Goal: Book appointment/travel/reservation

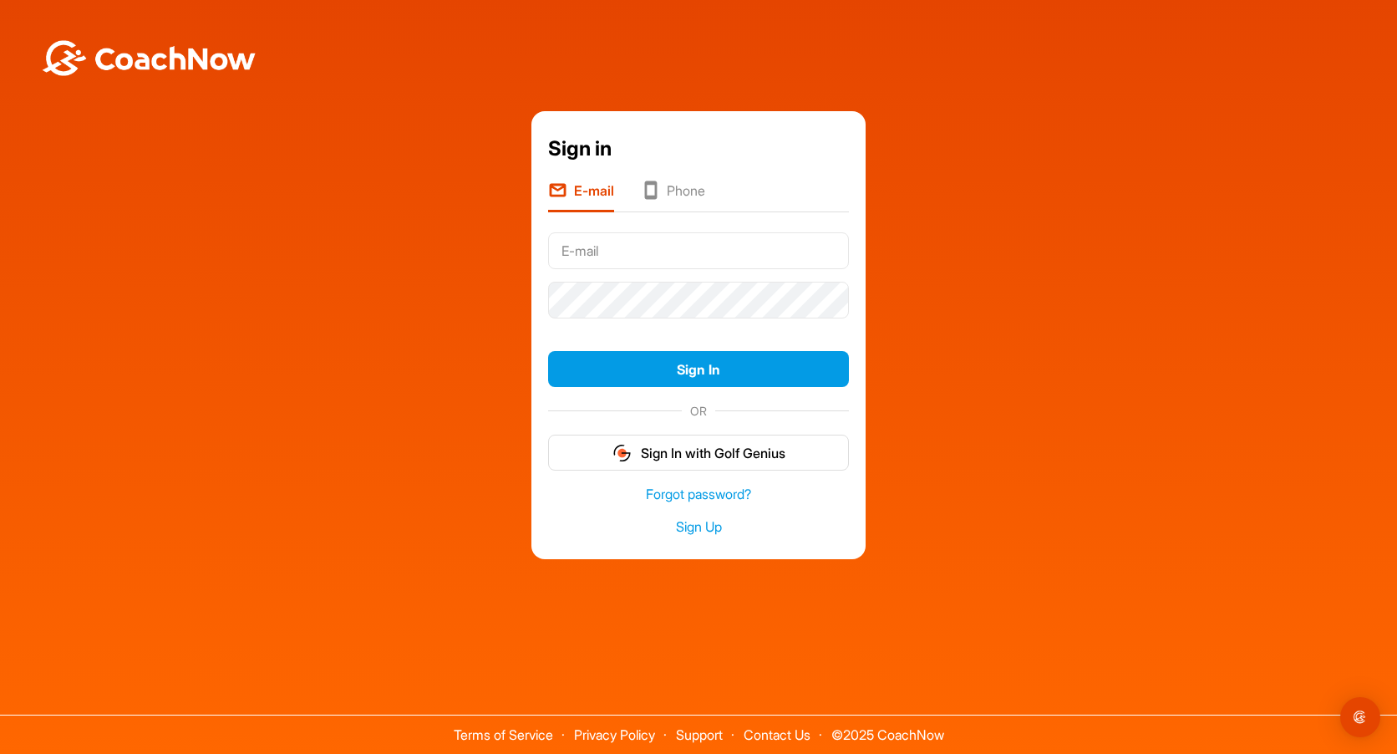
click at [618, 248] on input "text" at bounding box center [698, 250] width 301 height 37
type input "[EMAIL_ADDRESS][DOMAIN_NAME]"
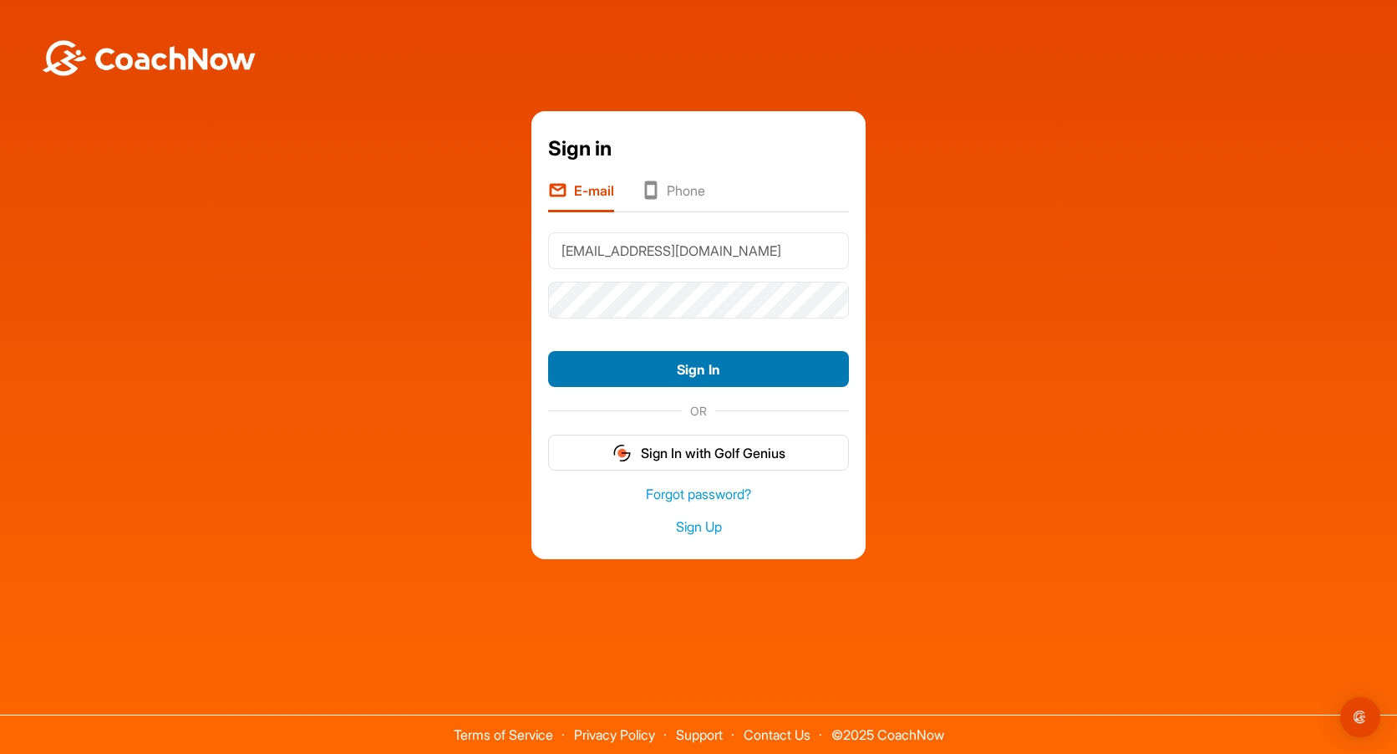
click at [724, 365] on button "Sign In" at bounding box center [698, 369] width 301 height 36
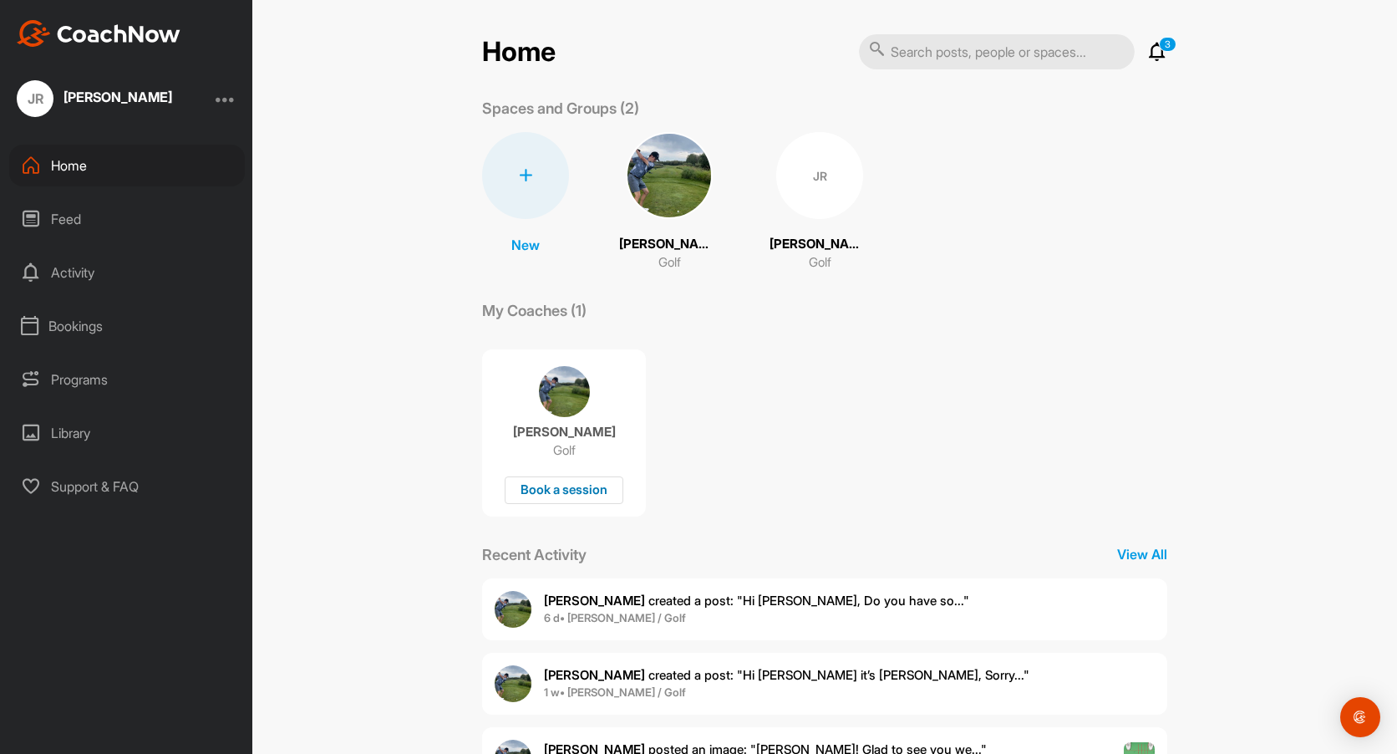
click at [558, 488] on div "Book a session" at bounding box center [564, 490] width 119 height 28
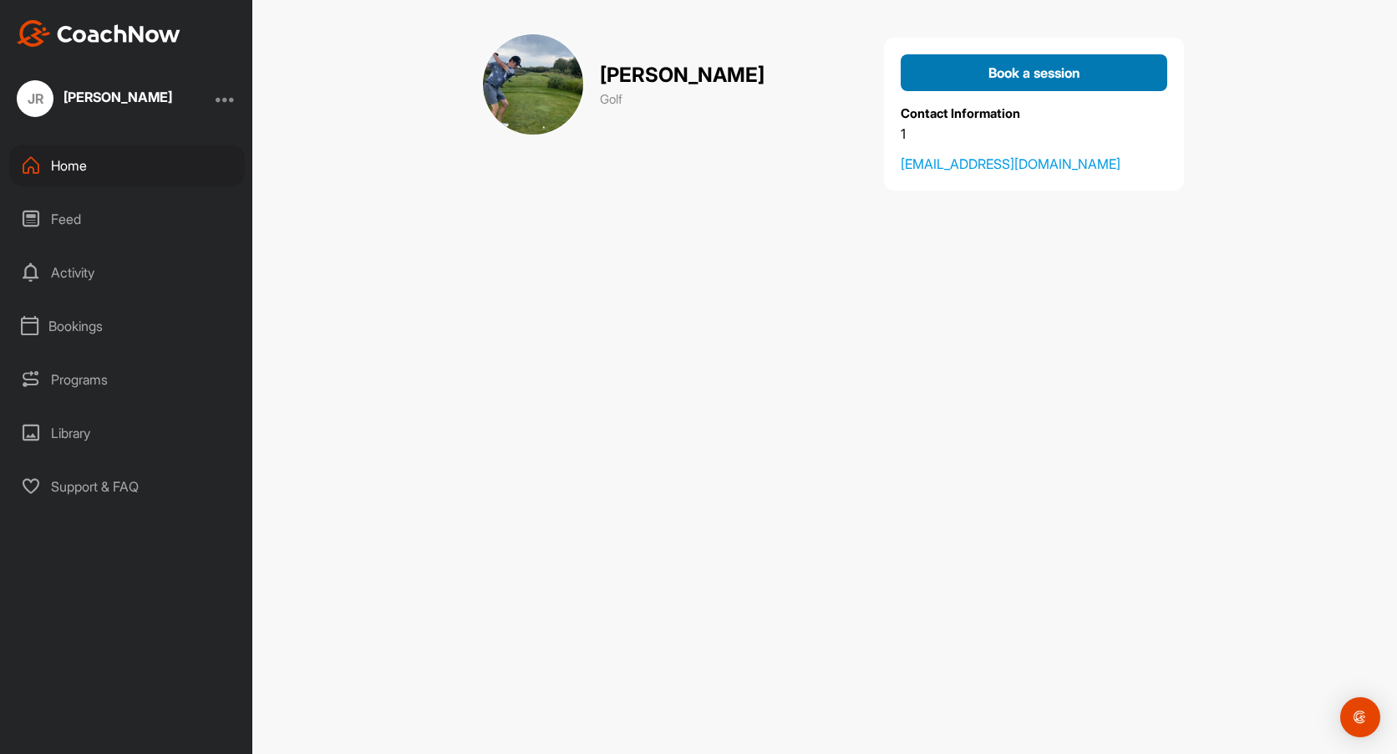
click at [1052, 67] on span "Book a session" at bounding box center [1035, 72] width 92 height 17
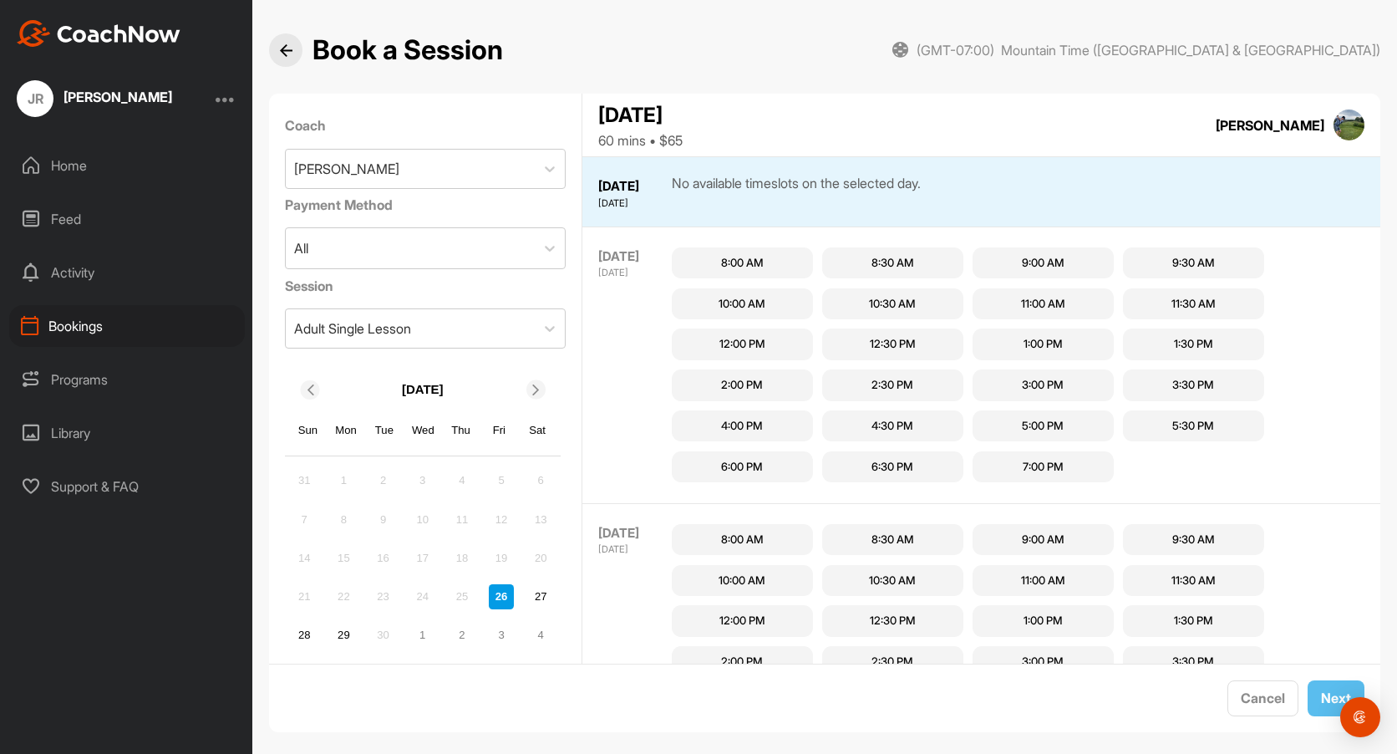
scroll to position [17, 0]
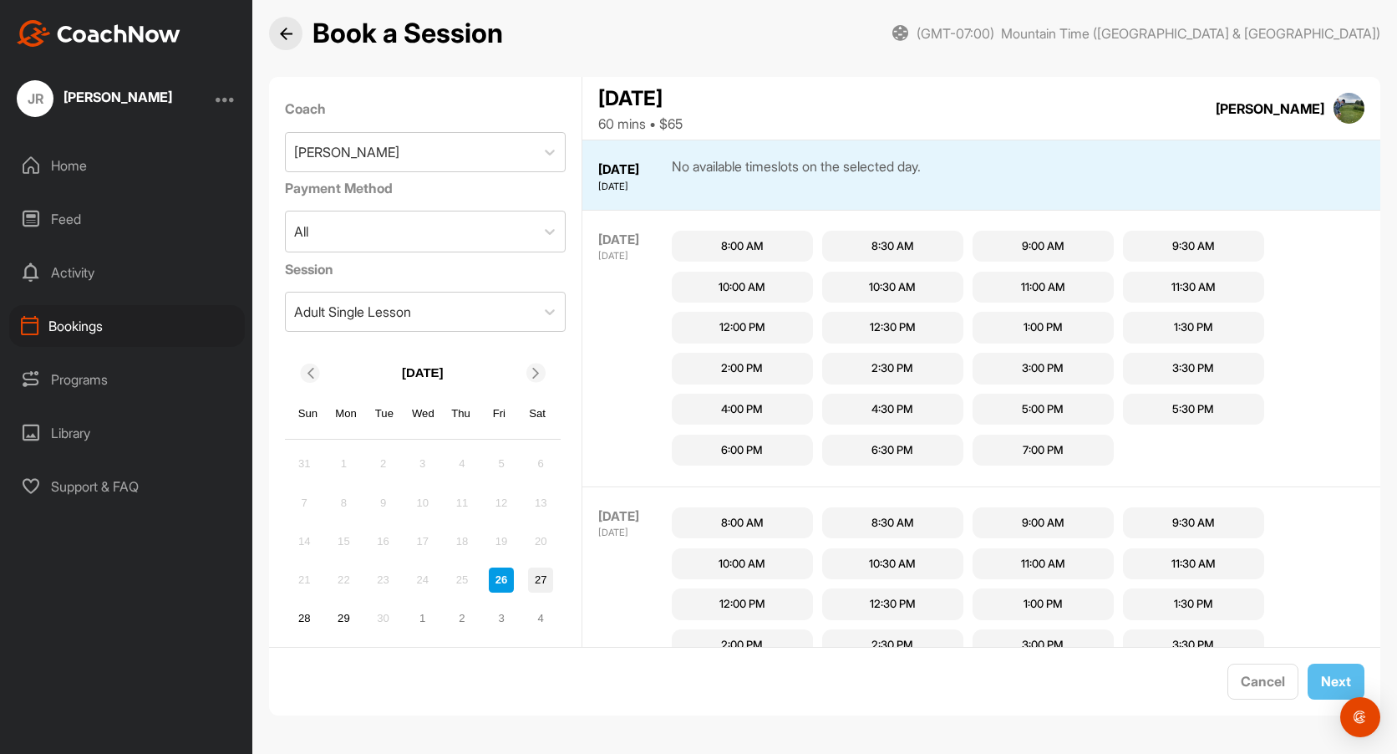
click at [537, 575] on div "27" at bounding box center [540, 579] width 25 height 25
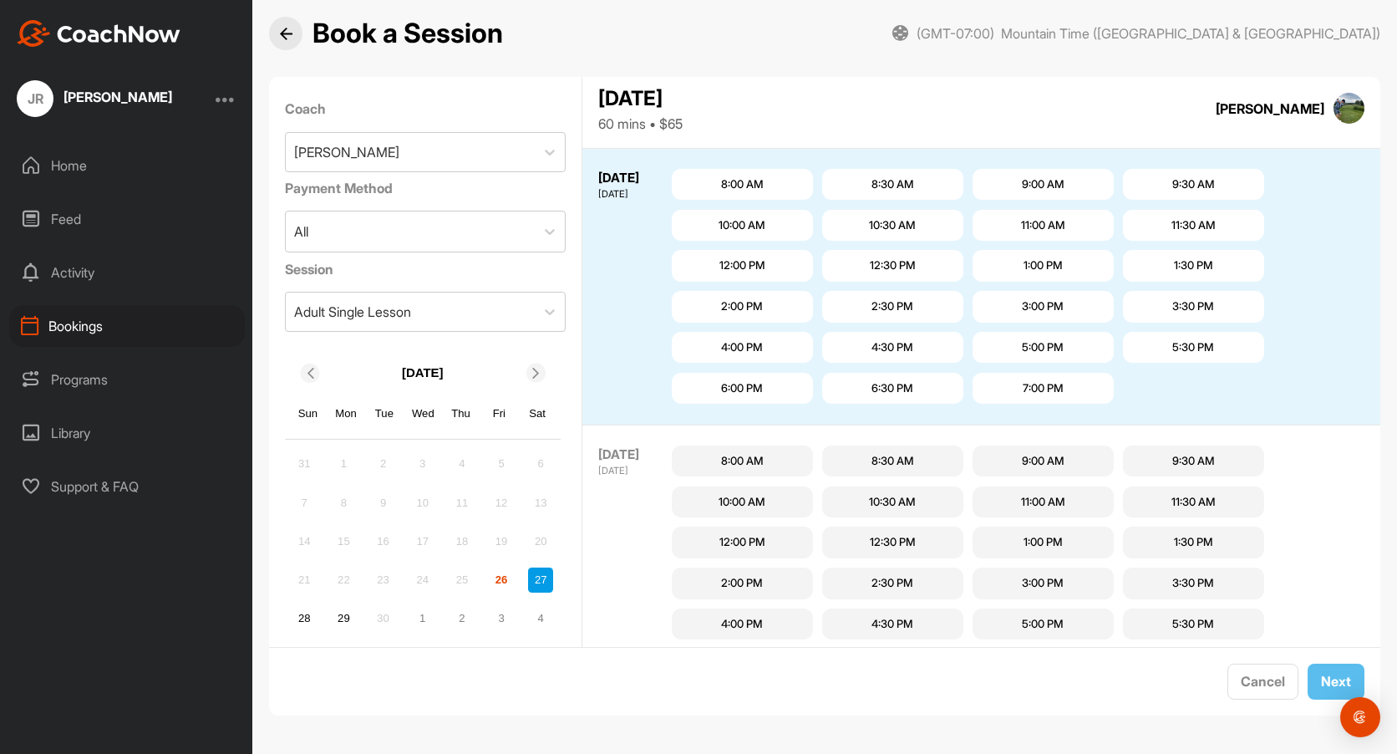
scroll to position [70, 0]
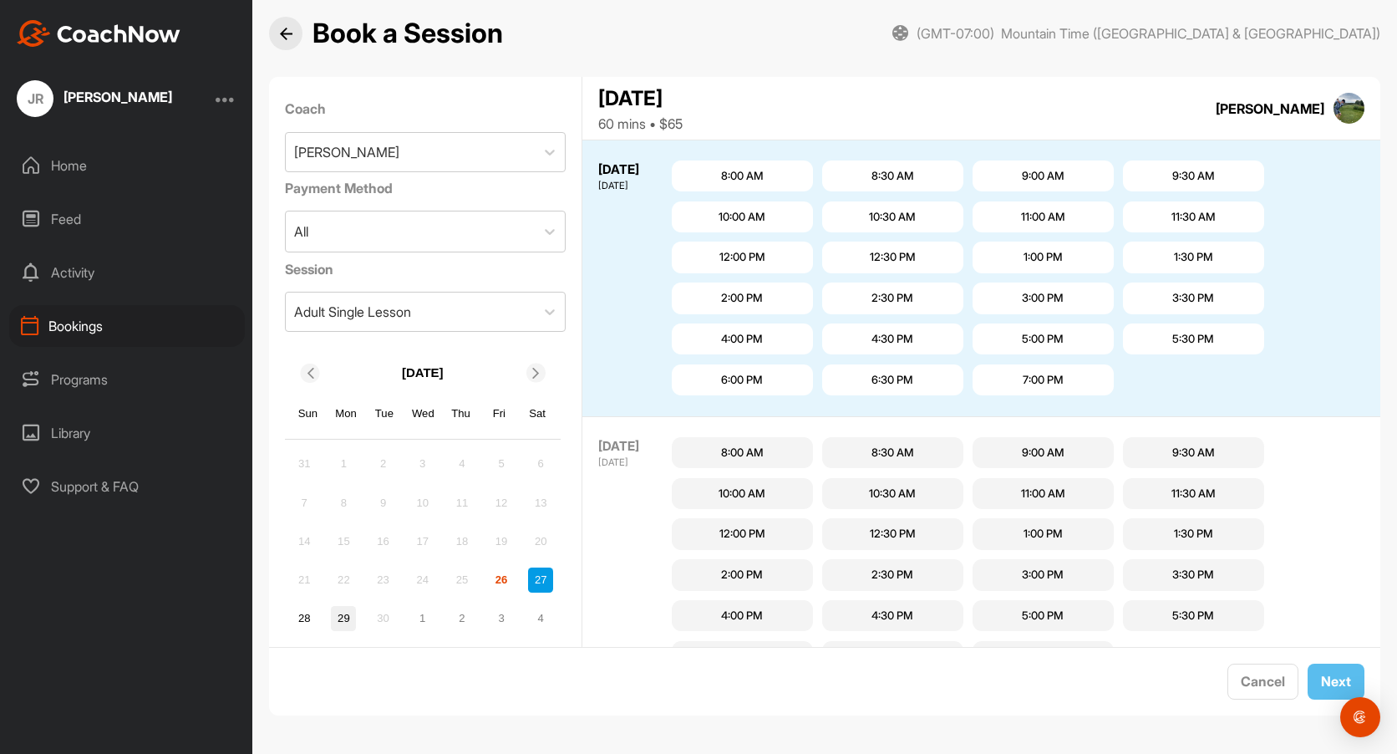
click at [343, 615] on div "29" at bounding box center [343, 618] width 25 height 25
click at [421, 615] on div "1" at bounding box center [422, 618] width 25 height 25
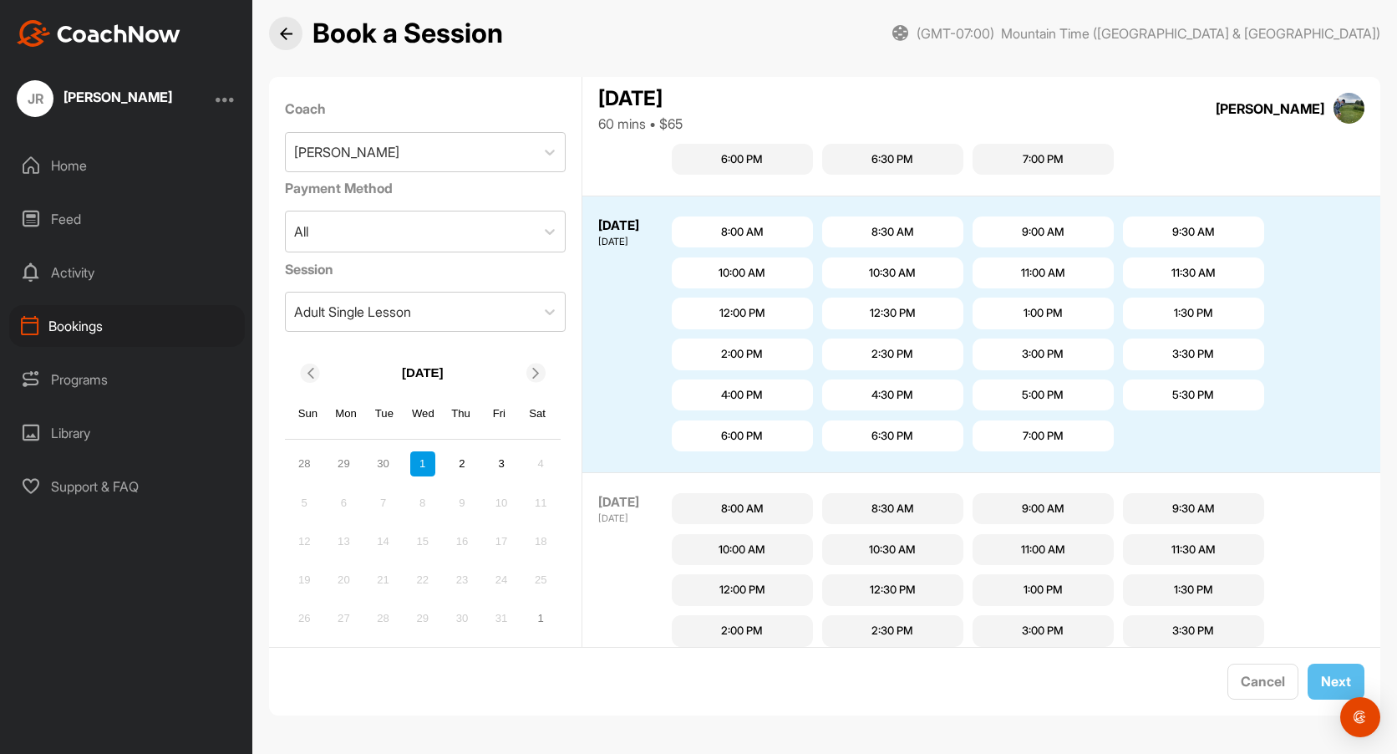
scroll to position [1177, 0]
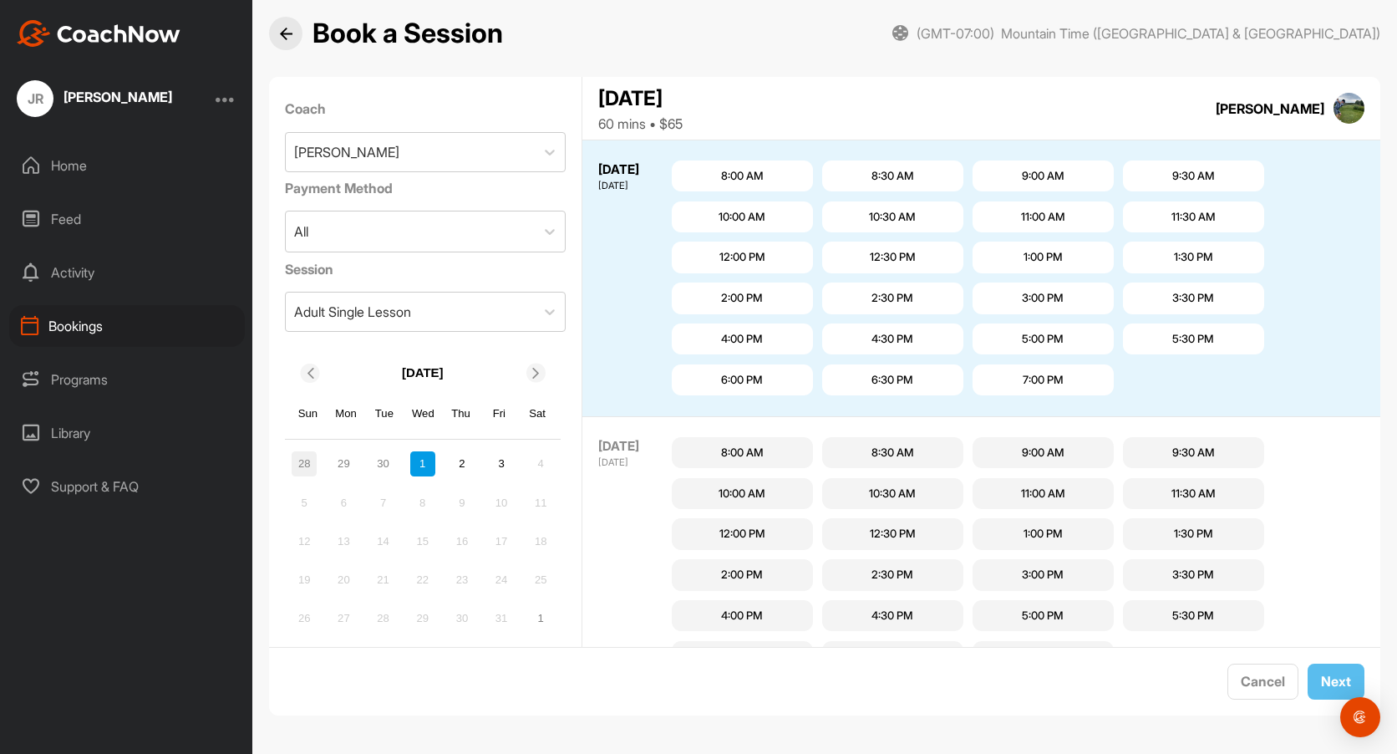
click at [299, 458] on div "28" at bounding box center [304, 463] width 25 height 25
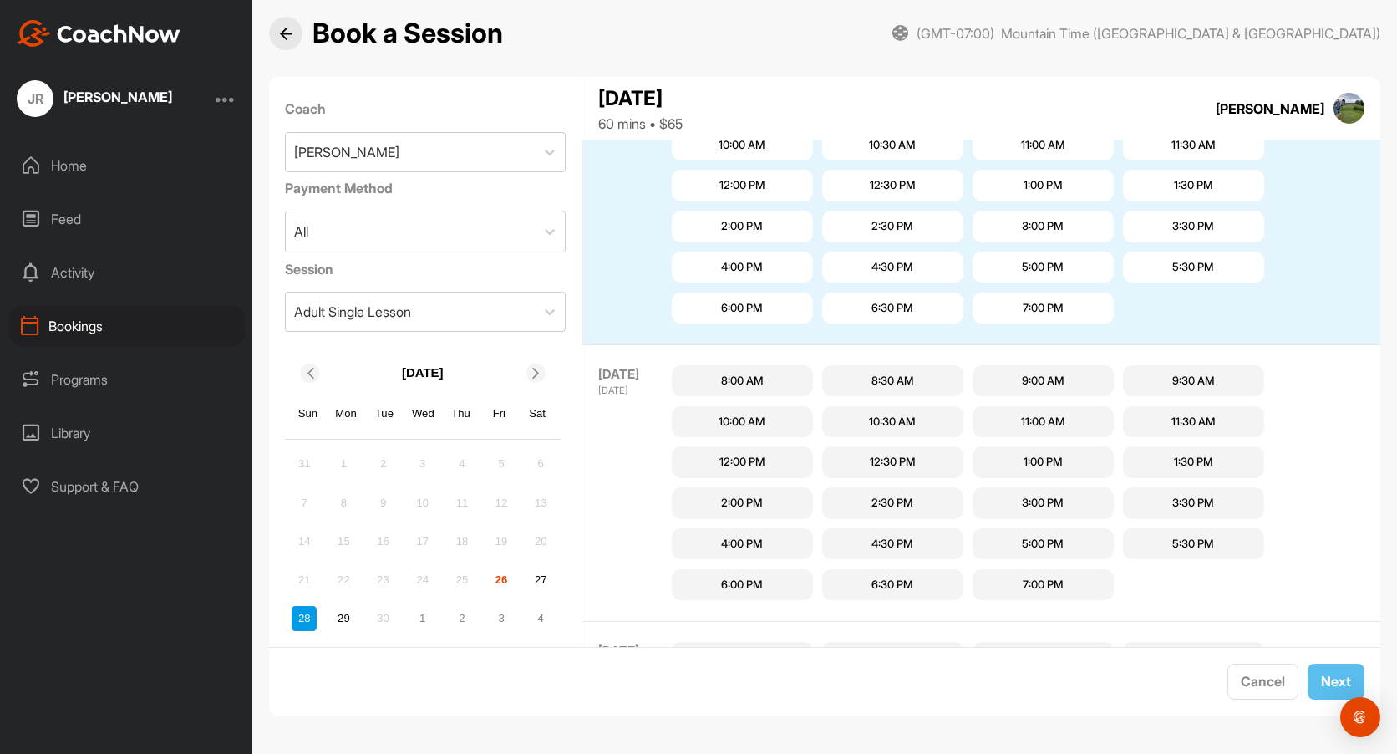
scroll to position [347, 0]
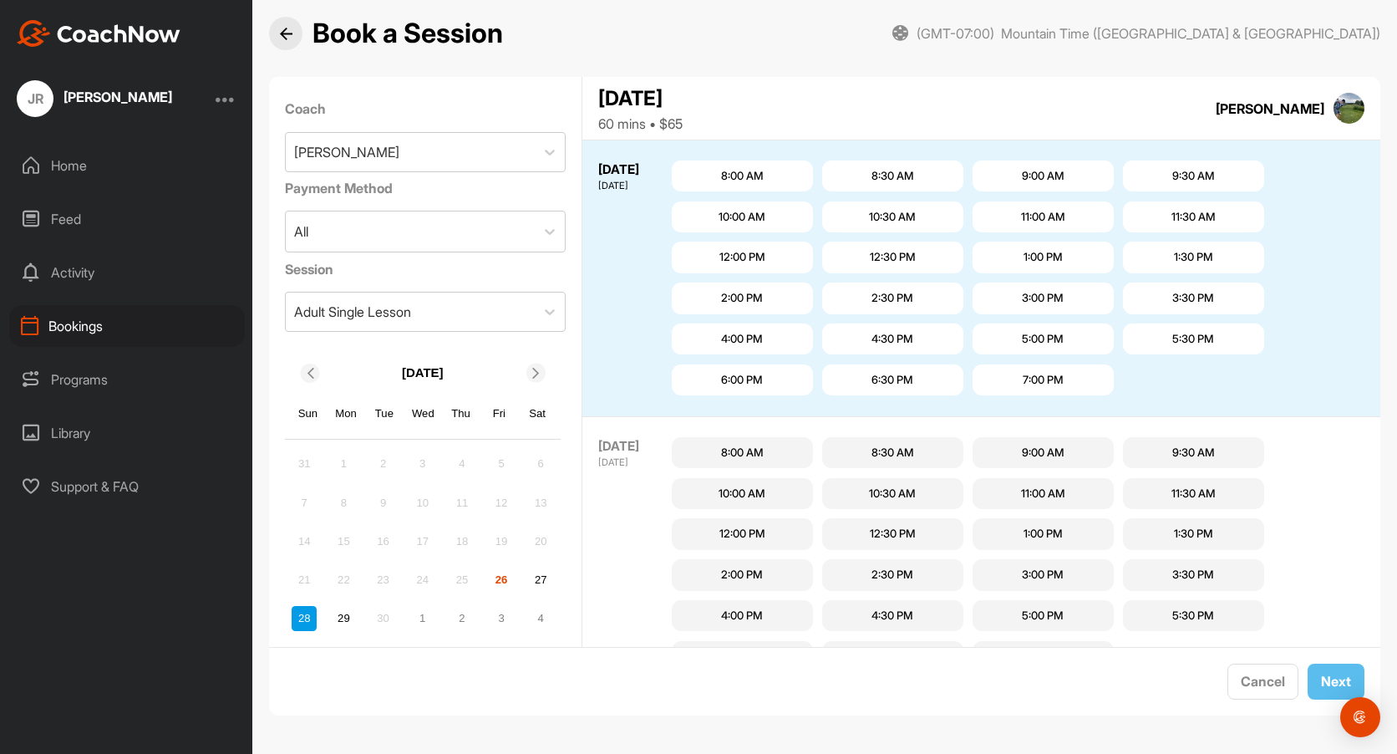
click at [1045, 252] on div "1:00 PM" at bounding box center [1043, 257] width 39 height 17
click at [1321, 679] on span "Next" at bounding box center [1336, 681] width 30 height 17
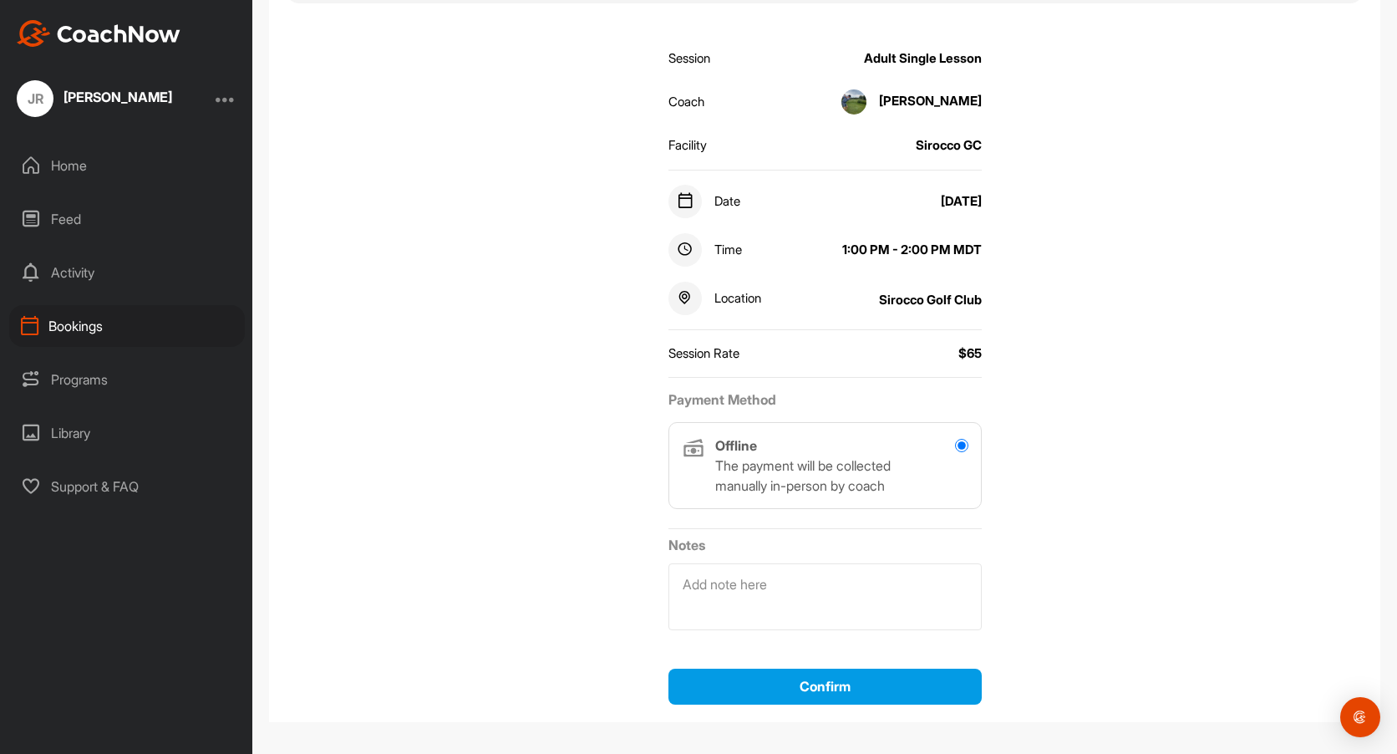
scroll to position [205, 0]
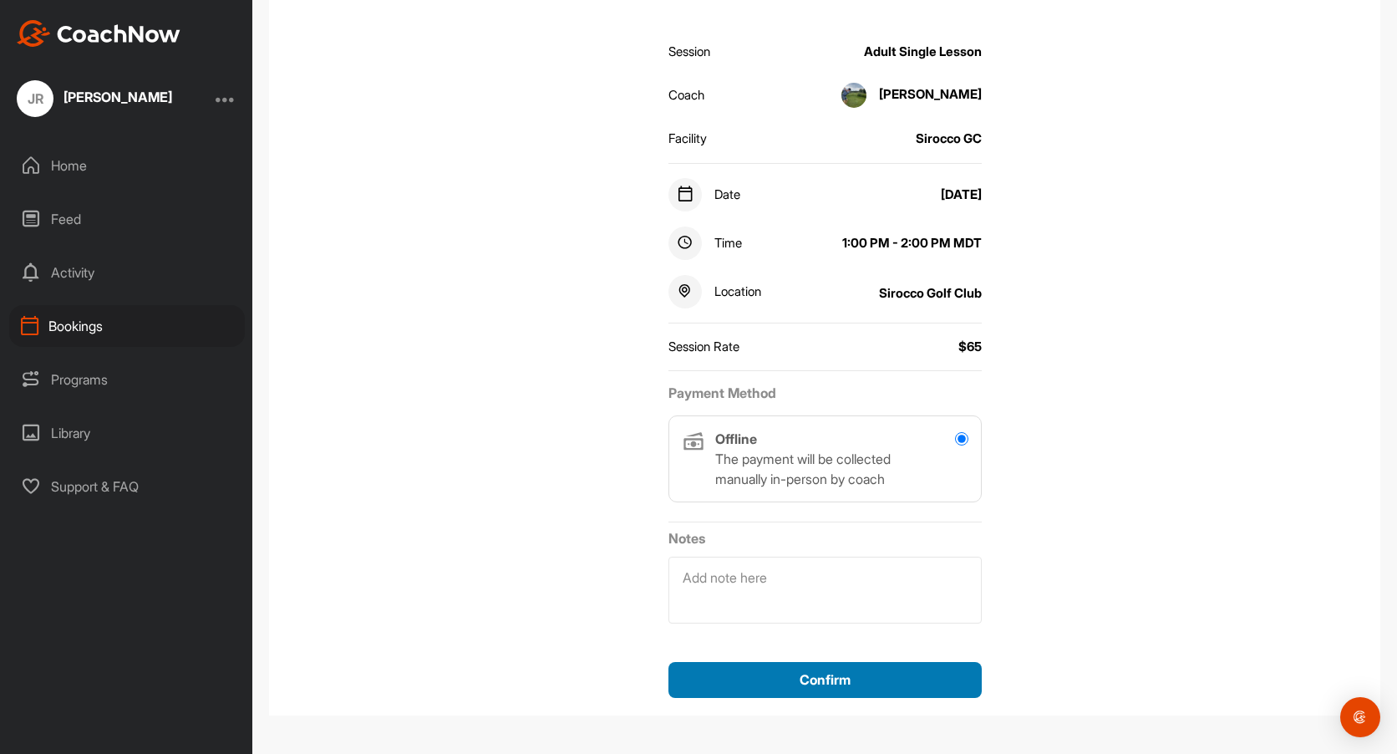
click at [811, 678] on span "Confirm" at bounding box center [825, 679] width 51 height 17
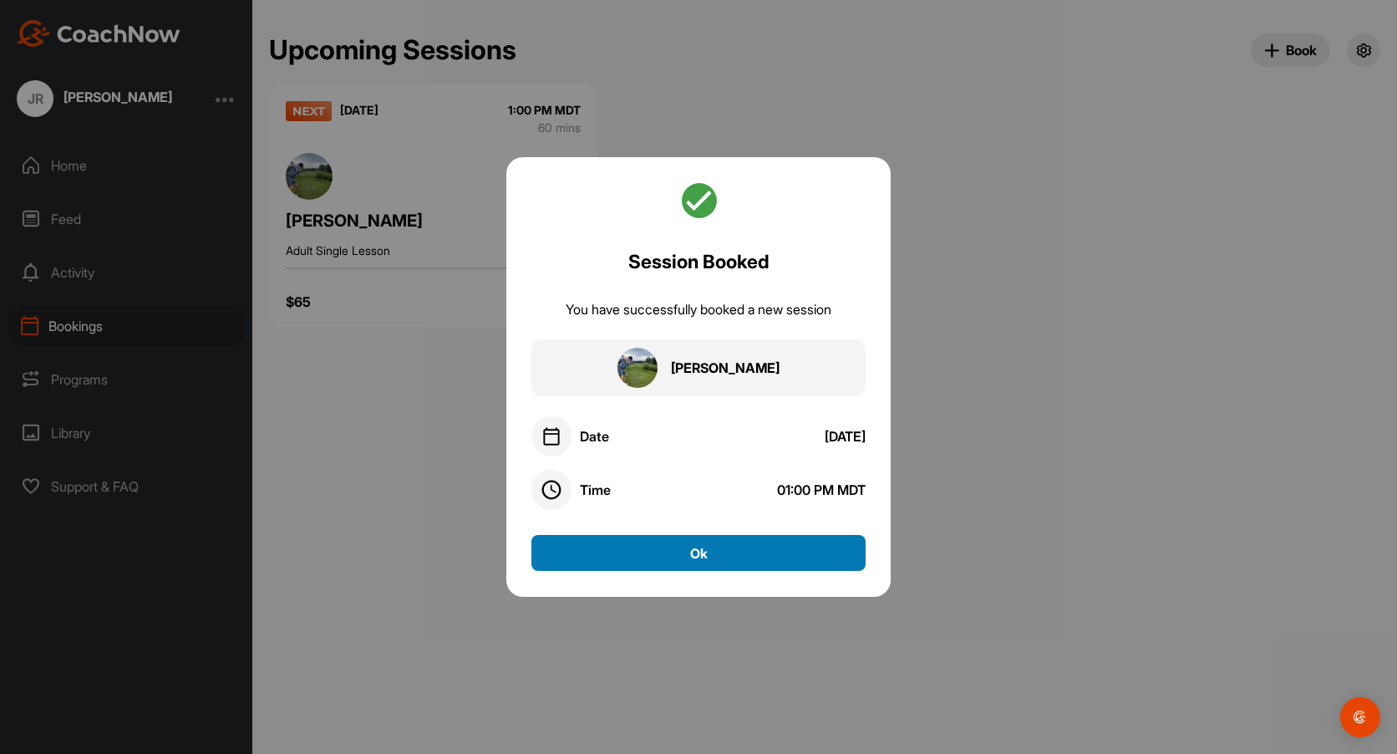
click at [705, 546] on button "Ok" at bounding box center [699, 553] width 334 height 36
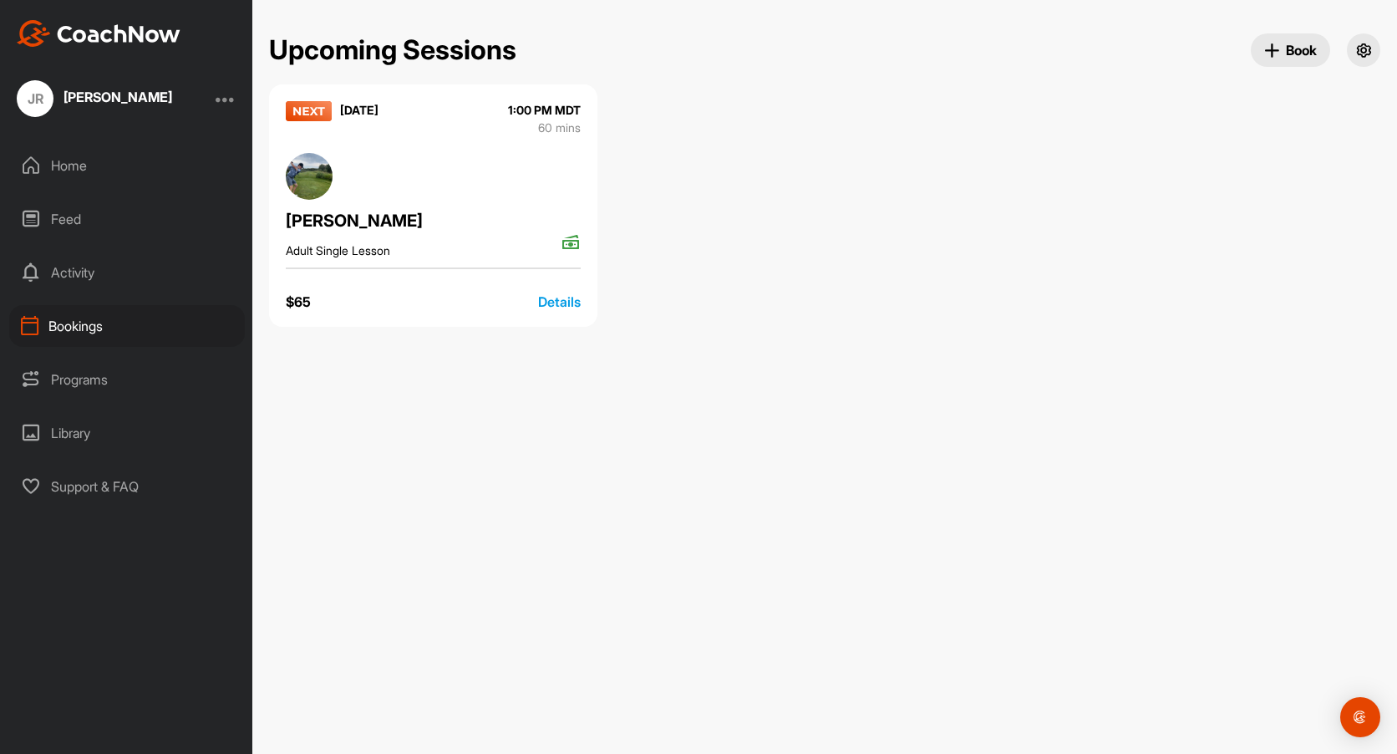
click at [64, 166] on div "Home" at bounding box center [127, 166] width 236 height 42
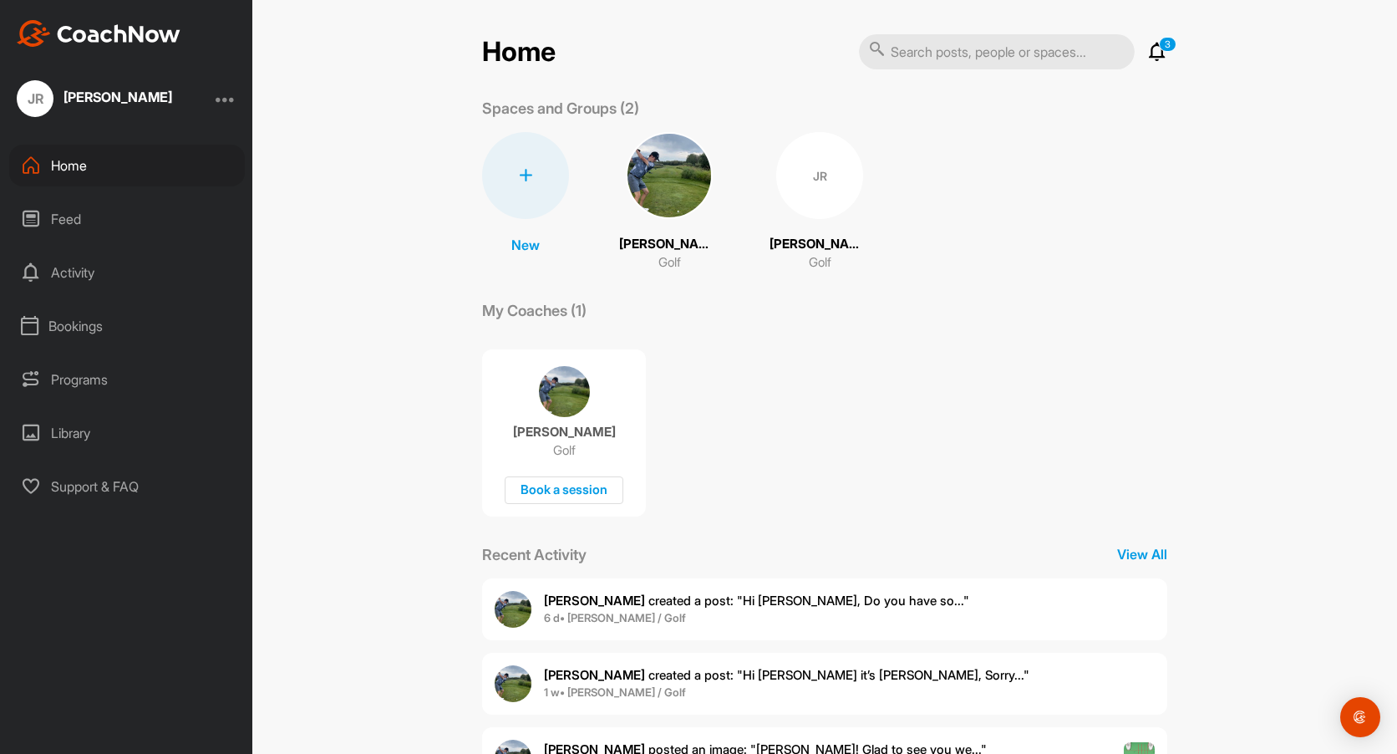
scroll to position [74, 0]
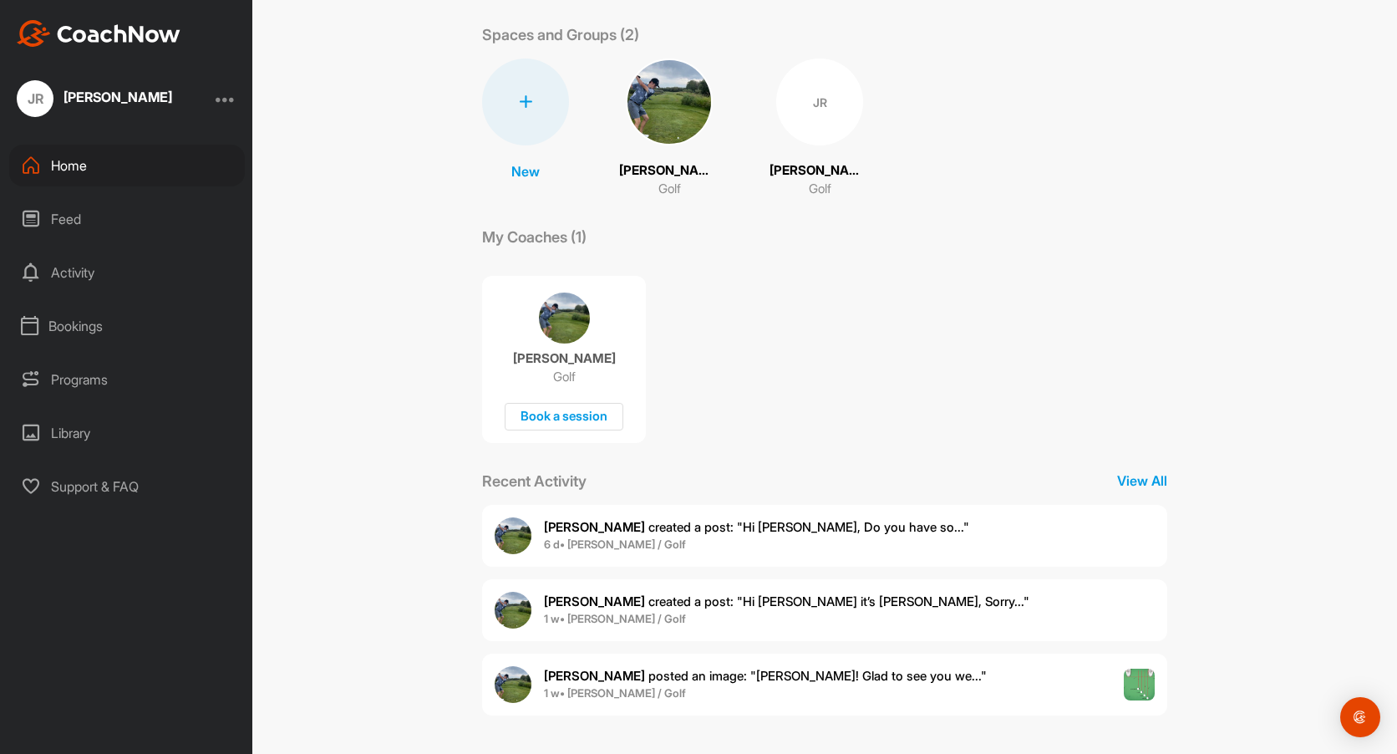
click at [63, 213] on div "Feed" at bounding box center [127, 219] width 236 height 42
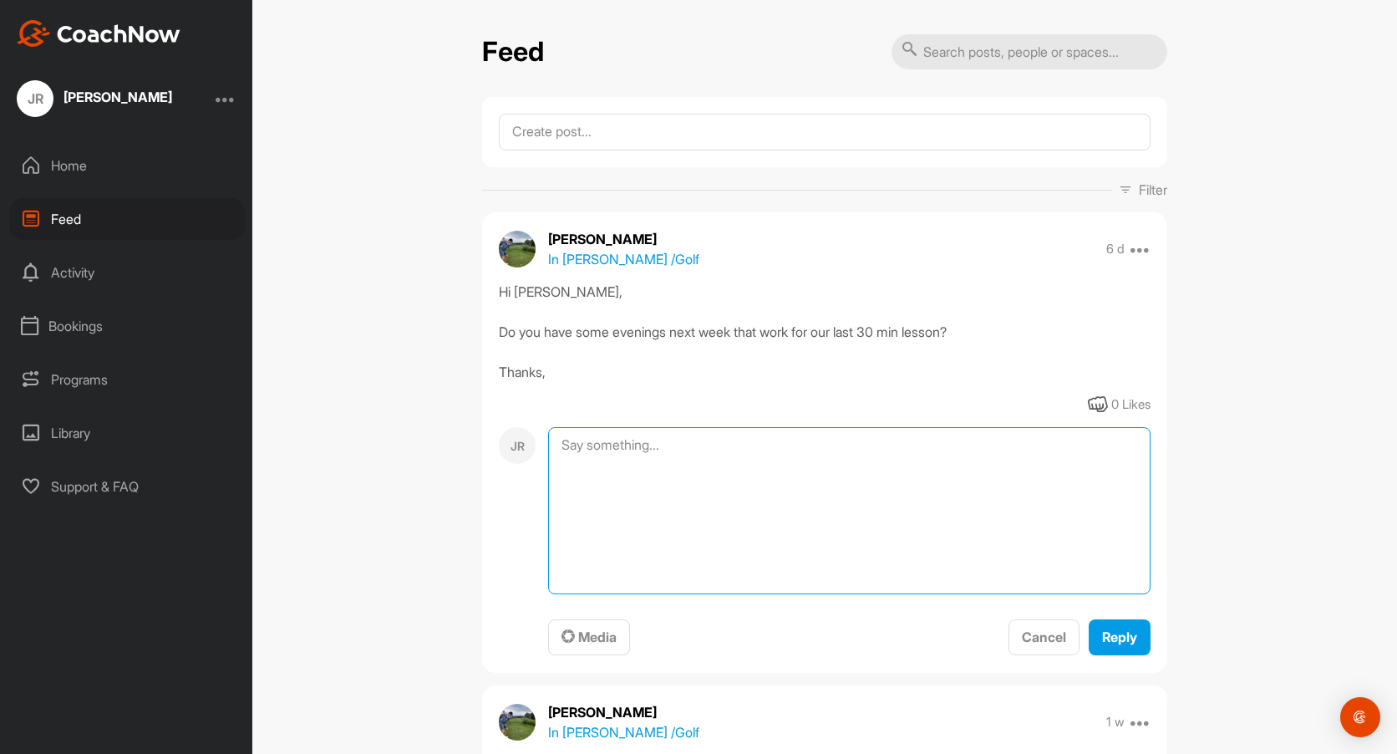
click at [608, 445] on textarea at bounding box center [849, 510] width 603 height 167
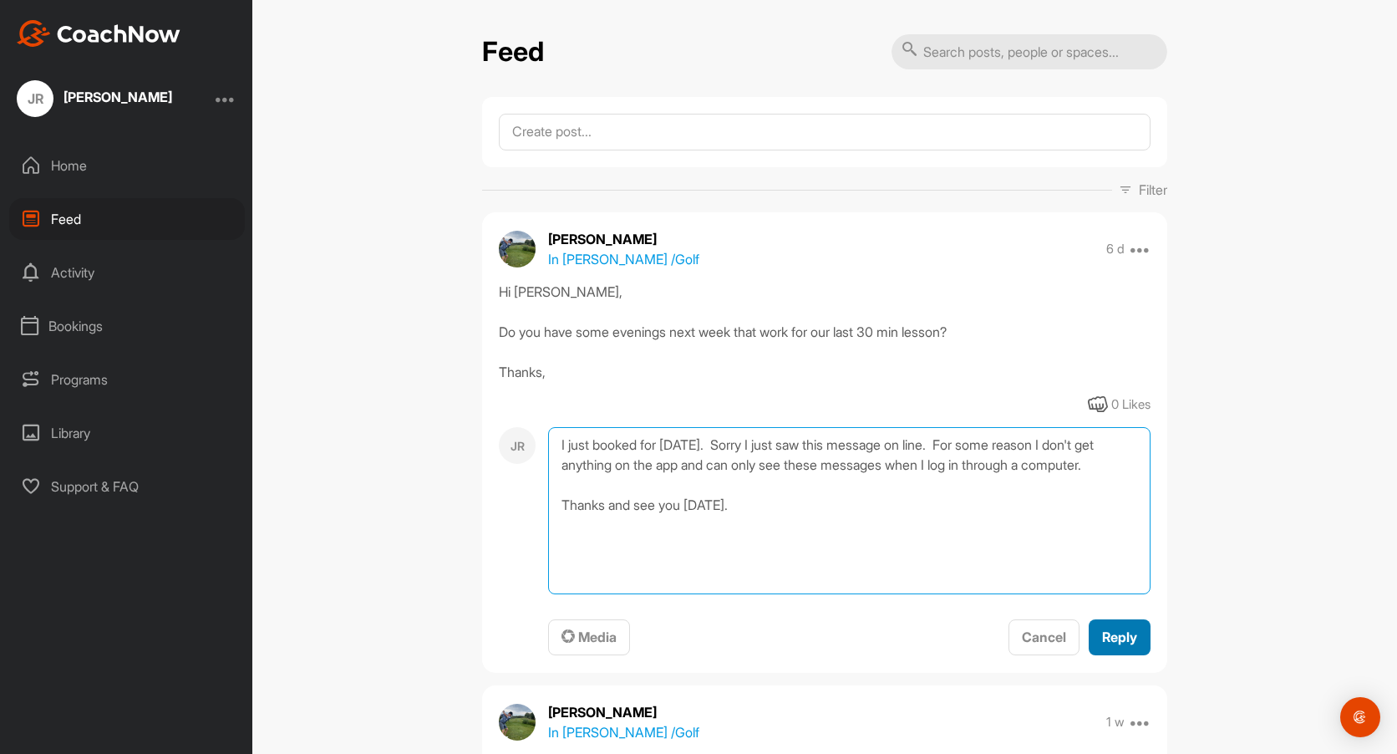
type textarea "I just booked for [DATE]. Sorry I just saw this message on line. For some reaso…"
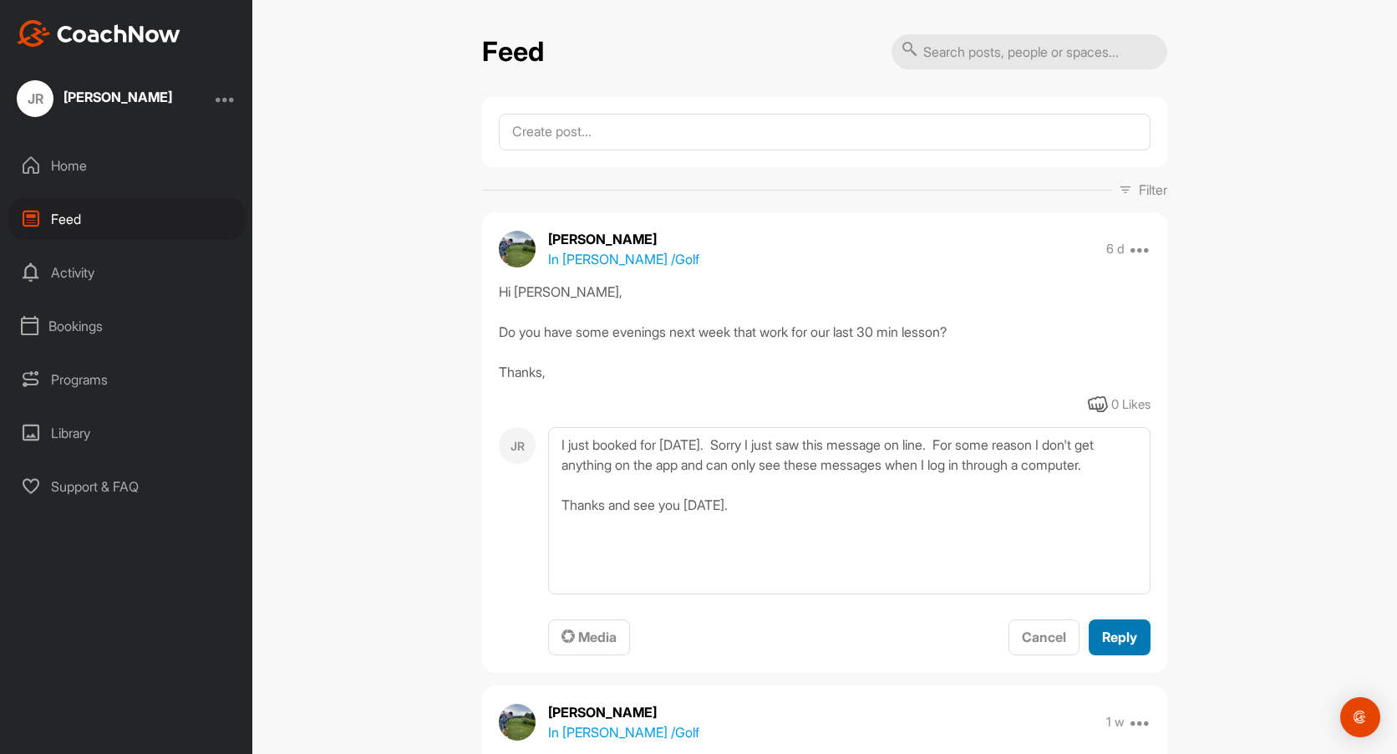
click at [1107, 630] on span "Reply" at bounding box center [1119, 637] width 35 height 17
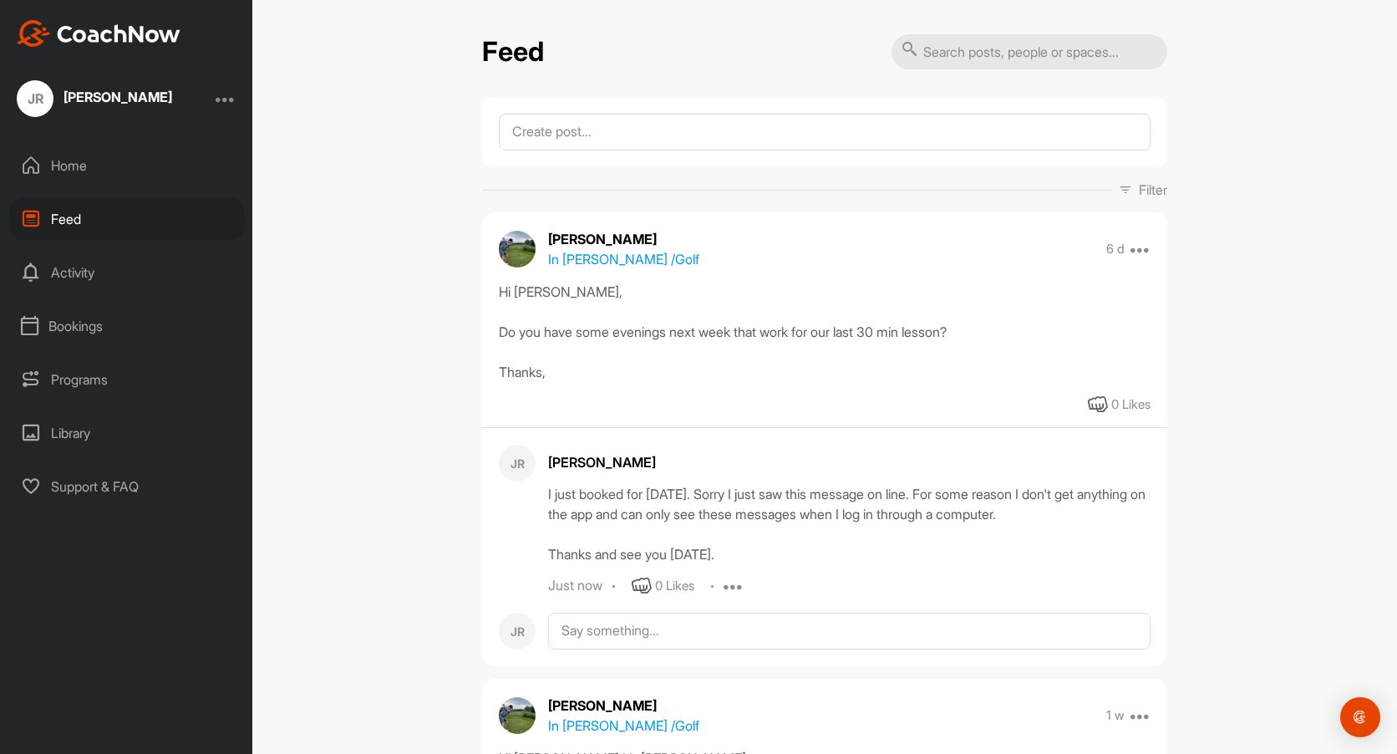
click at [67, 262] on div "Activity" at bounding box center [127, 273] width 236 height 42
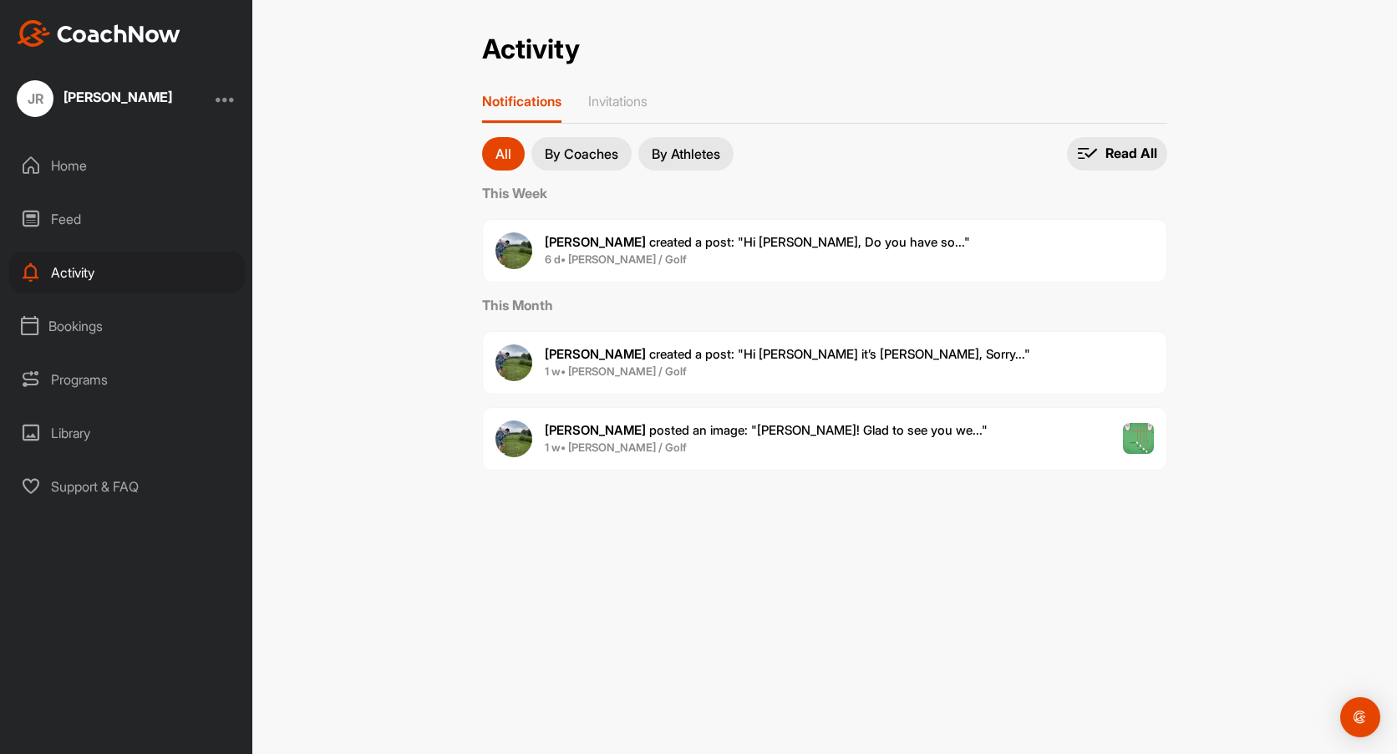
click at [75, 432] on div "Library" at bounding box center [127, 433] width 236 height 42
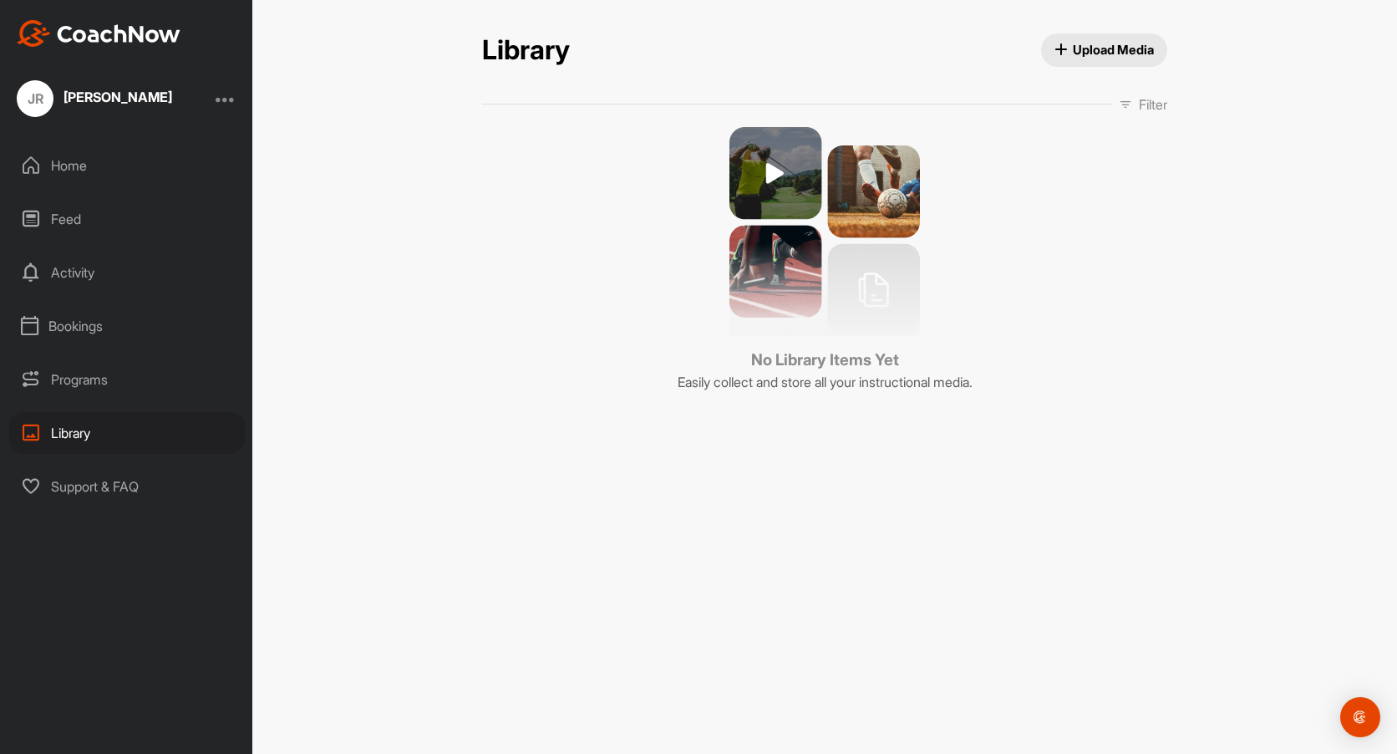
click at [65, 162] on div "Home" at bounding box center [127, 166] width 236 height 42
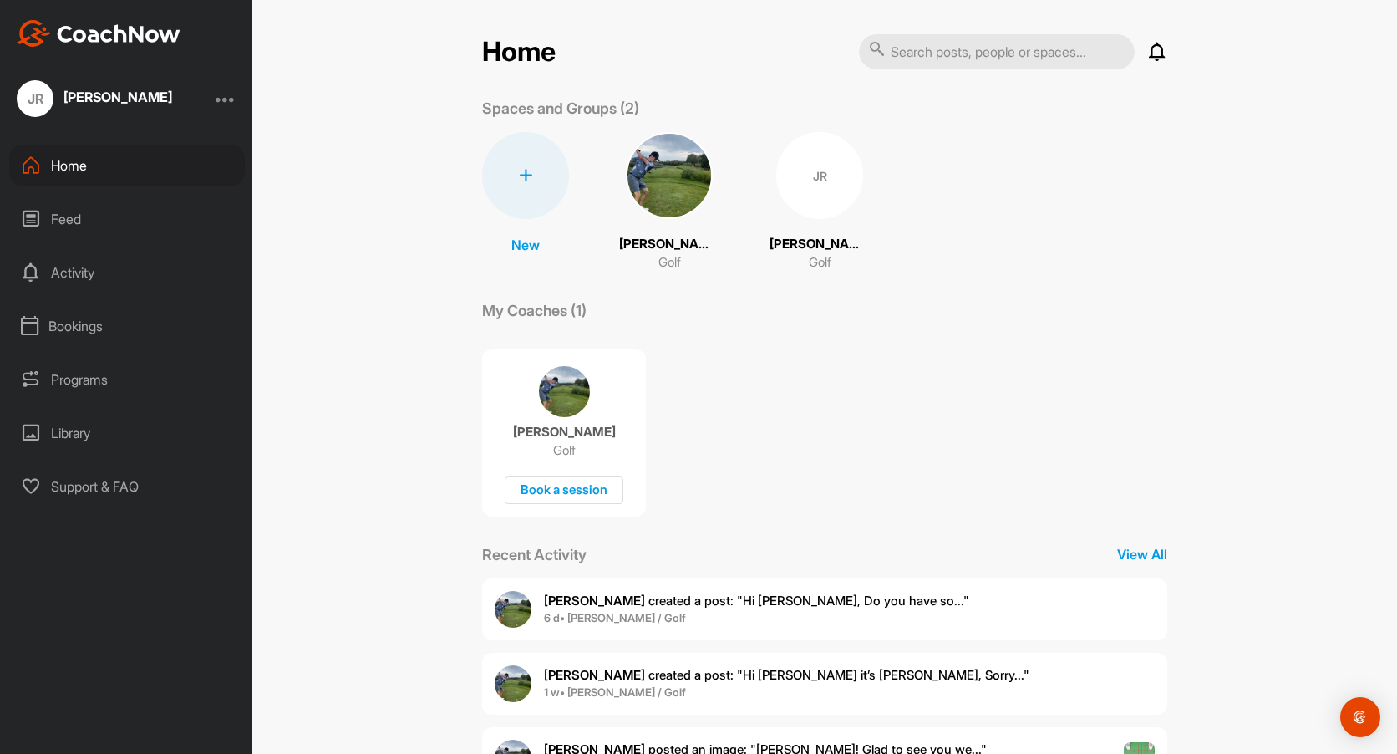
click at [60, 217] on div "Feed" at bounding box center [127, 219] width 236 height 42
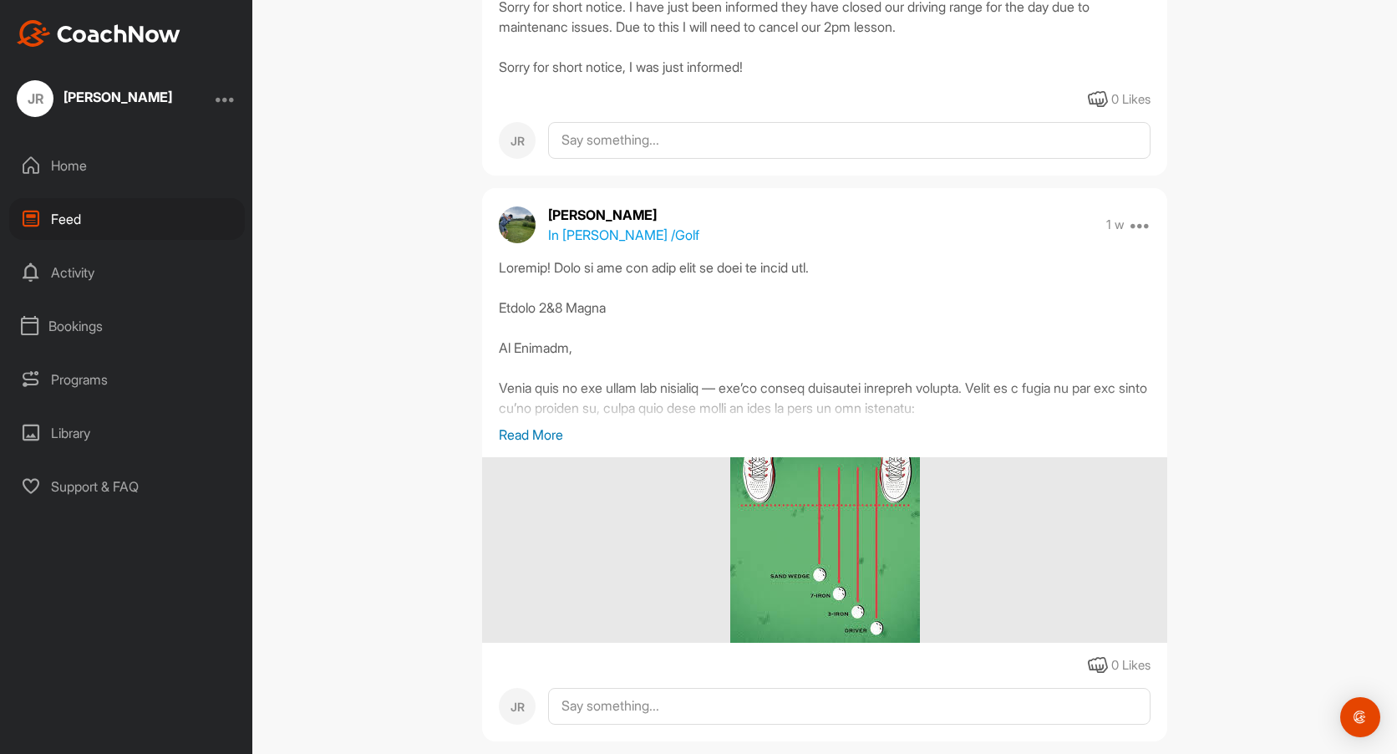
scroll to position [830, 0]
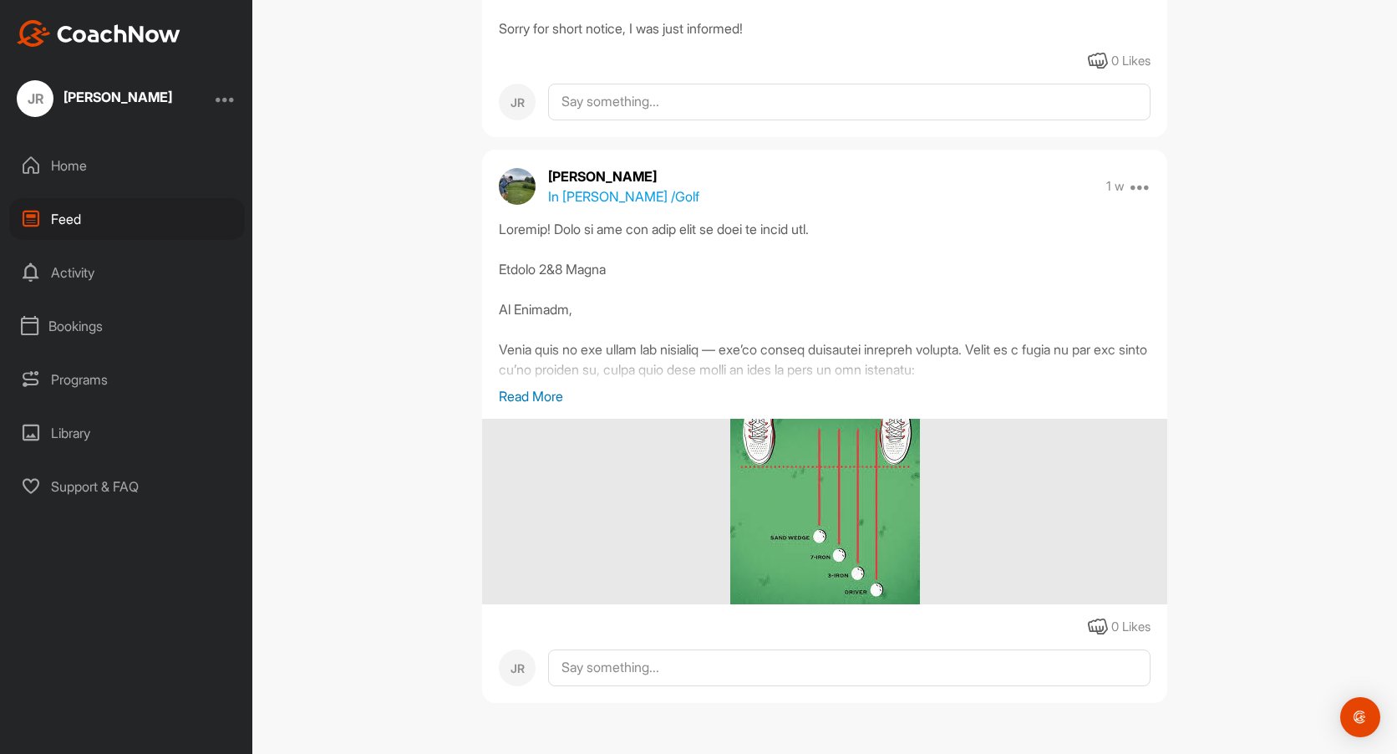
click at [538, 394] on p "Read More" at bounding box center [825, 396] width 652 height 20
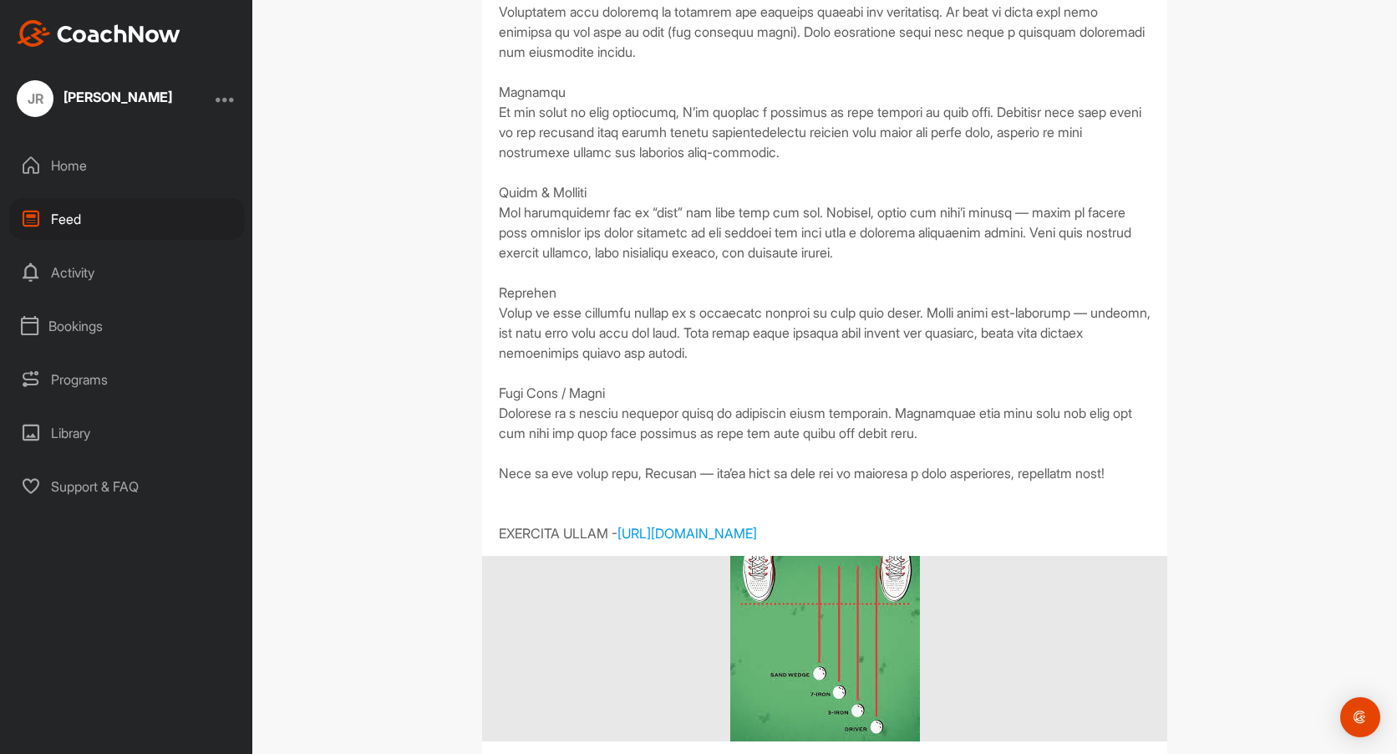
scroll to position [1405, 0]
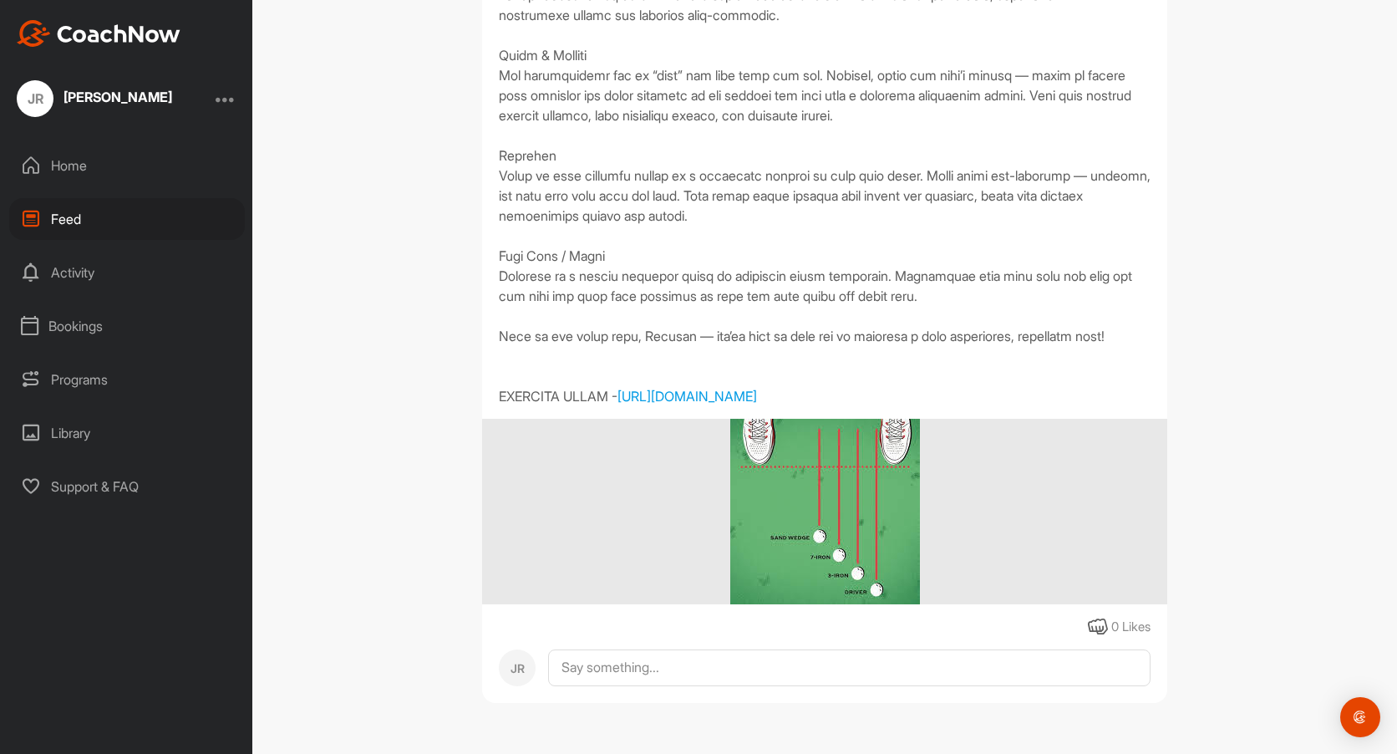
click at [811, 496] on img at bounding box center [825, 512] width 190 height 186
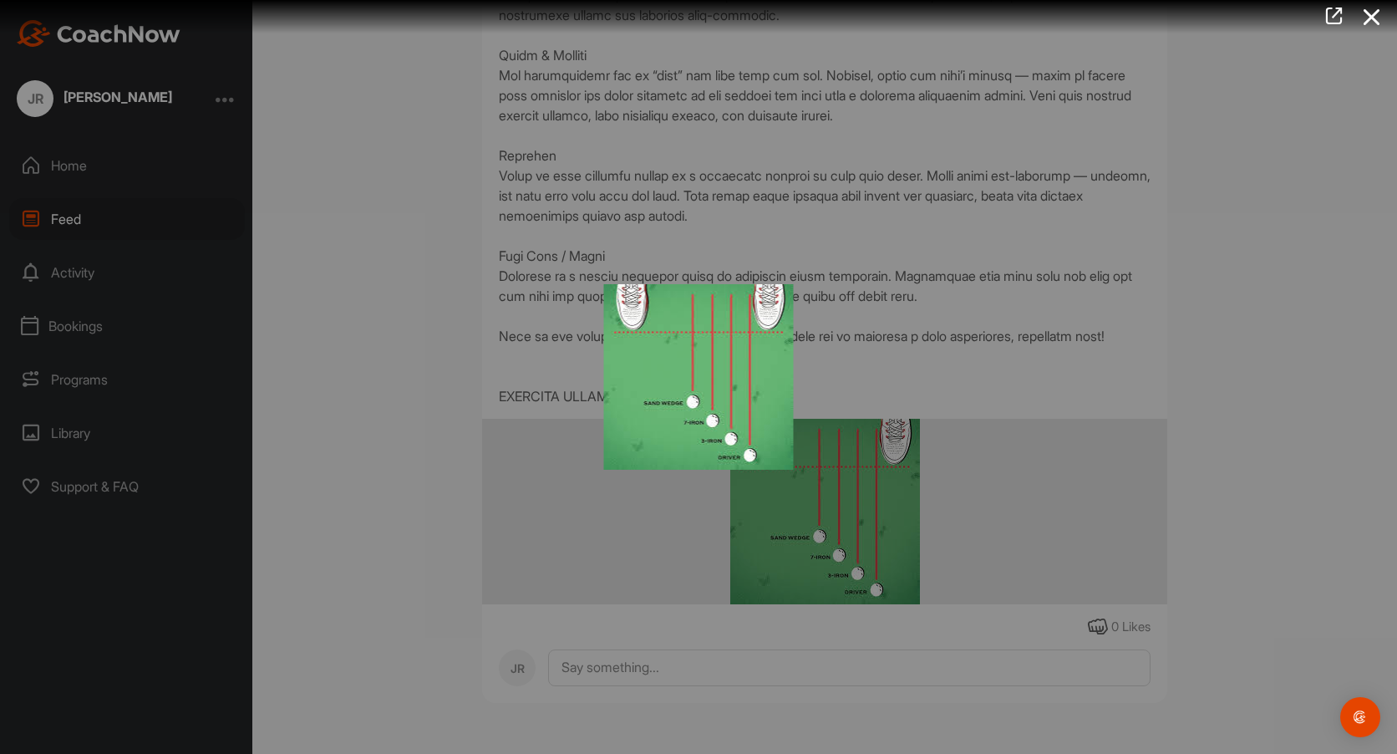
click at [710, 384] on img at bounding box center [699, 376] width 223 height 219
click at [834, 503] on div at bounding box center [698, 377] width 1397 height 754
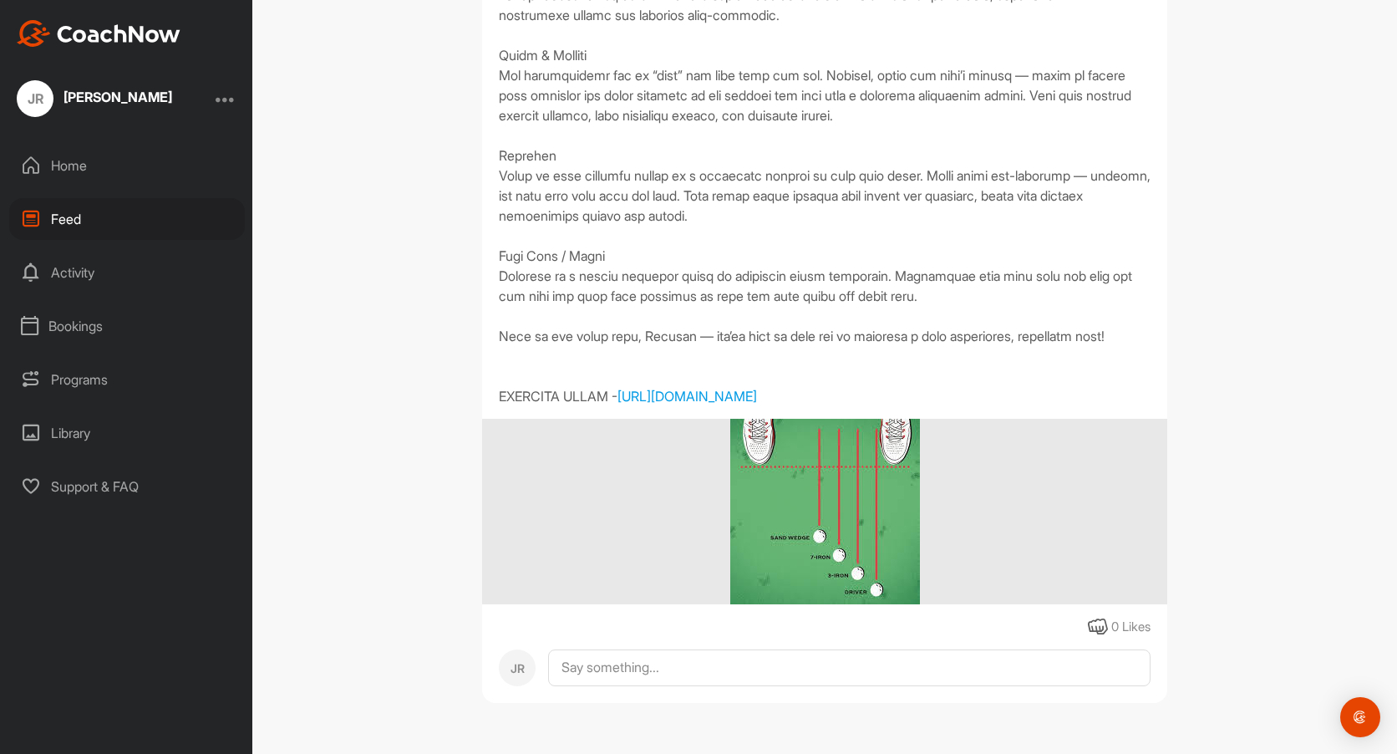
click at [834, 503] on img at bounding box center [825, 512] width 190 height 186
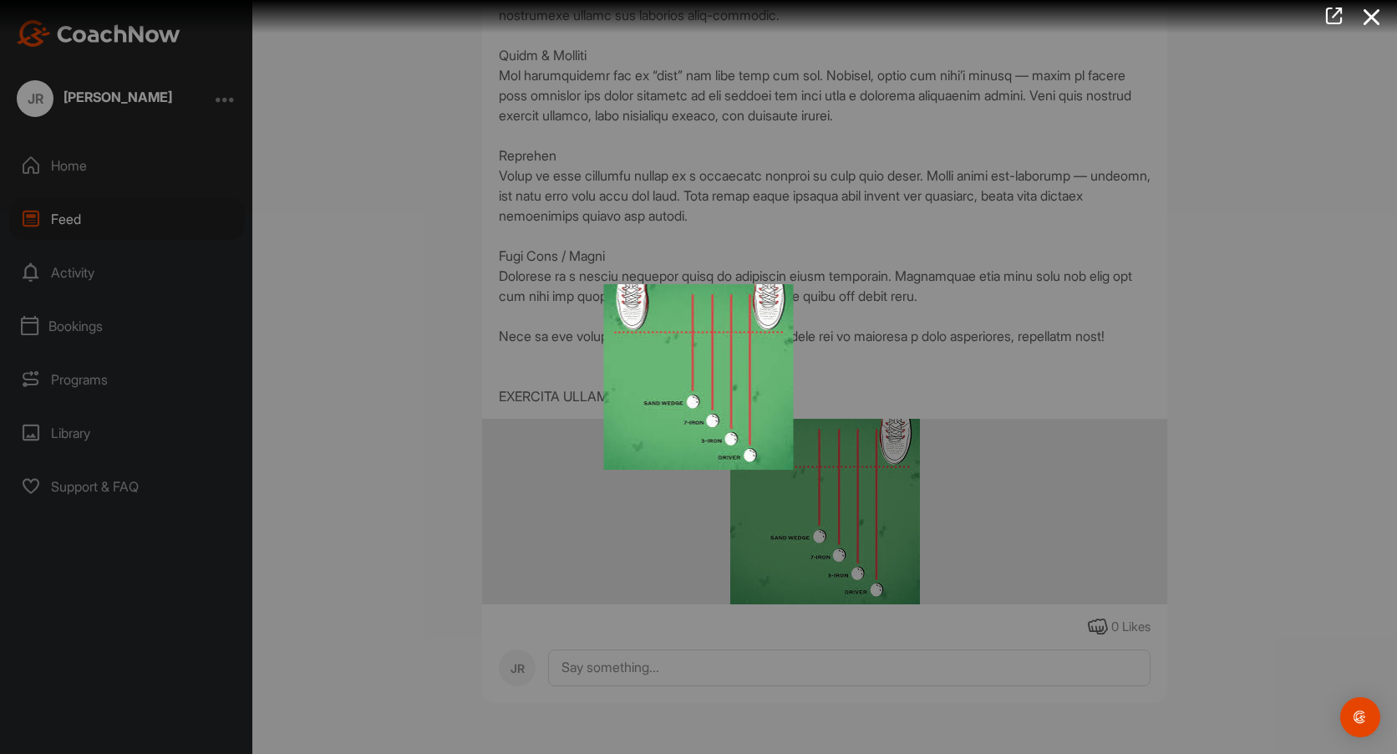
click at [834, 503] on div at bounding box center [698, 377] width 1397 height 754
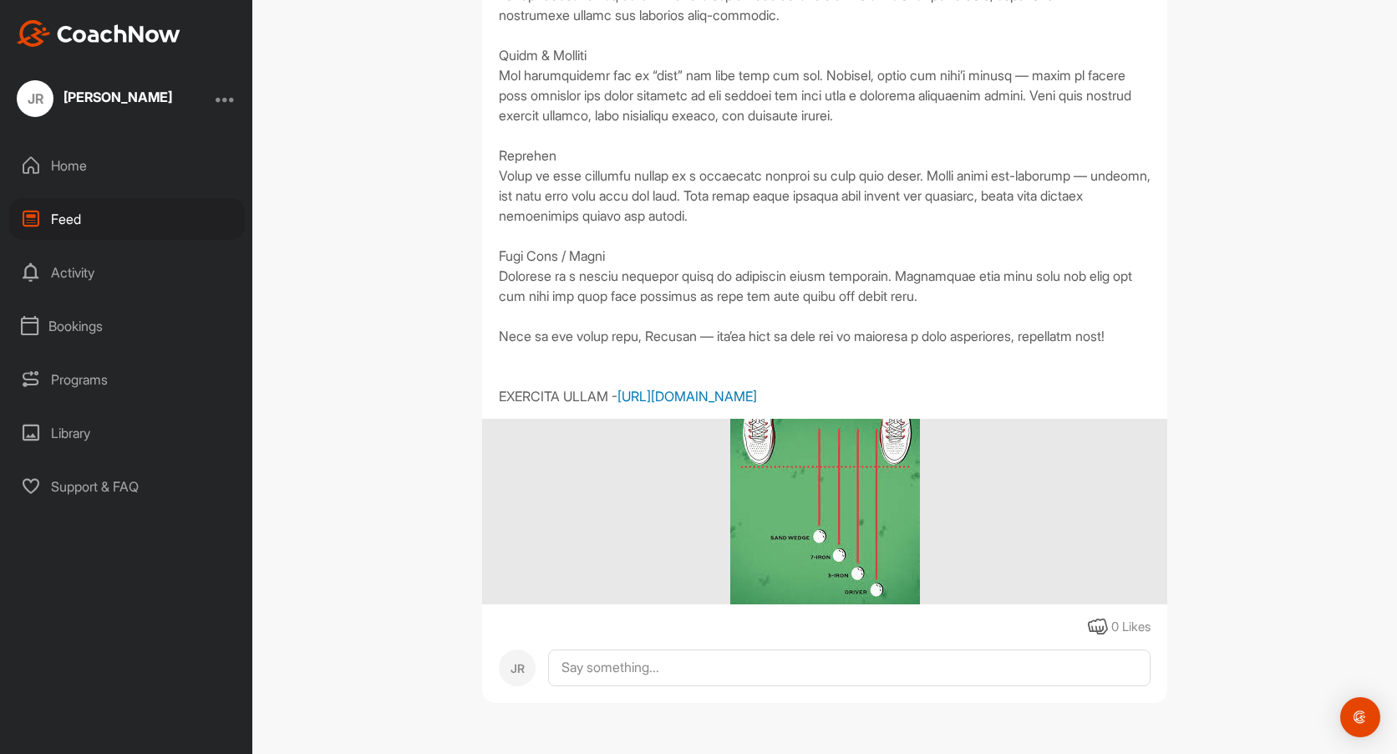
click at [705, 395] on link "[URL][DOMAIN_NAME]" at bounding box center [688, 396] width 140 height 17
click at [68, 267] on div "Activity" at bounding box center [127, 273] width 236 height 42
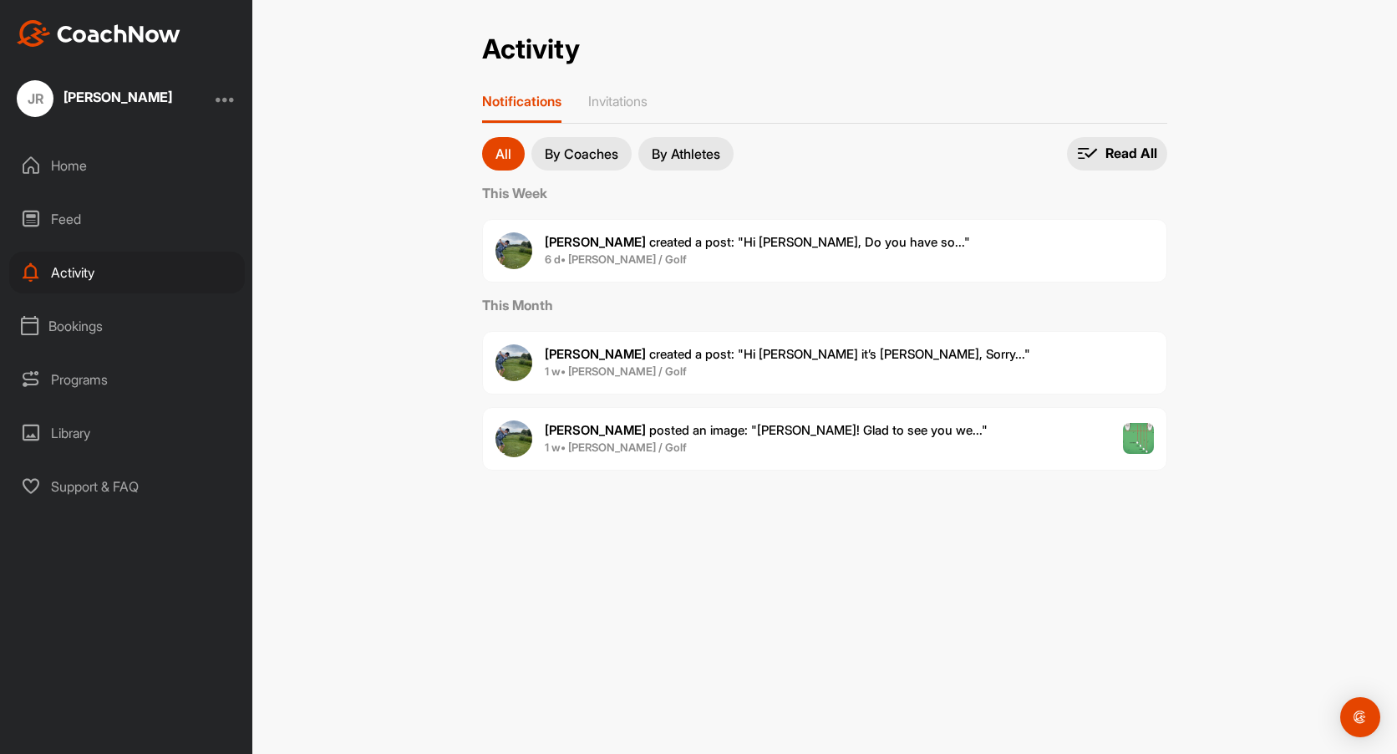
click at [593, 150] on p "By Coaches" at bounding box center [582, 153] width 74 height 13
click at [720, 149] on p "By Athletes" at bounding box center [686, 153] width 69 height 13
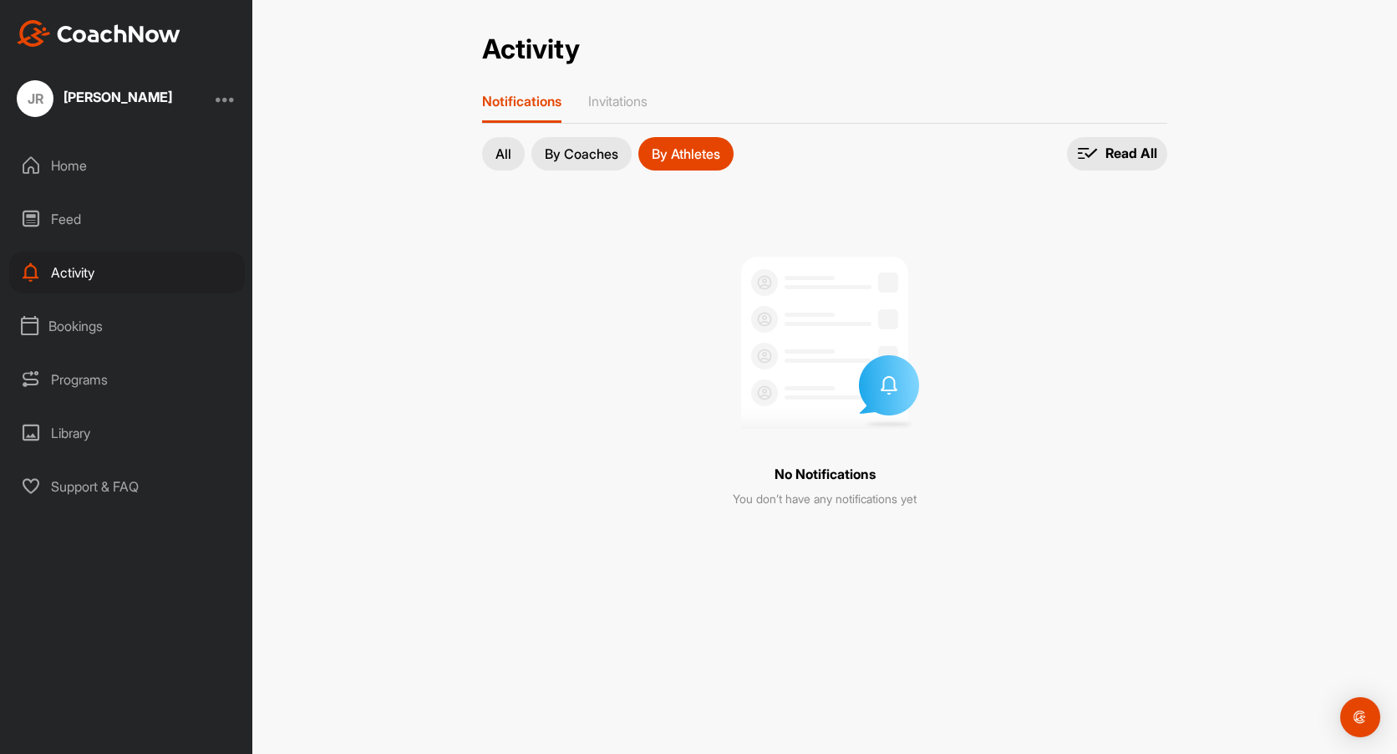
click at [499, 150] on p "All" at bounding box center [504, 153] width 16 height 13
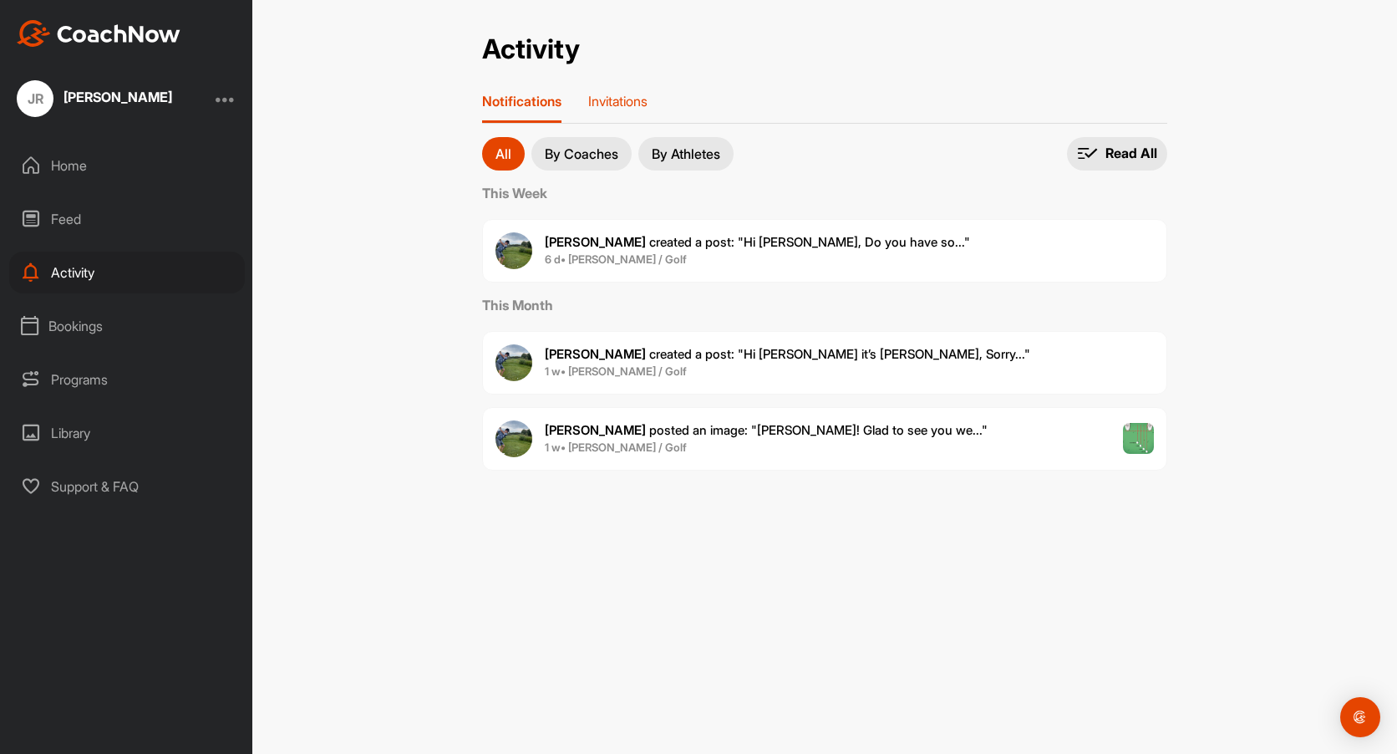
click at [623, 102] on p "Invitations" at bounding box center [617, 101] width 59 height 17
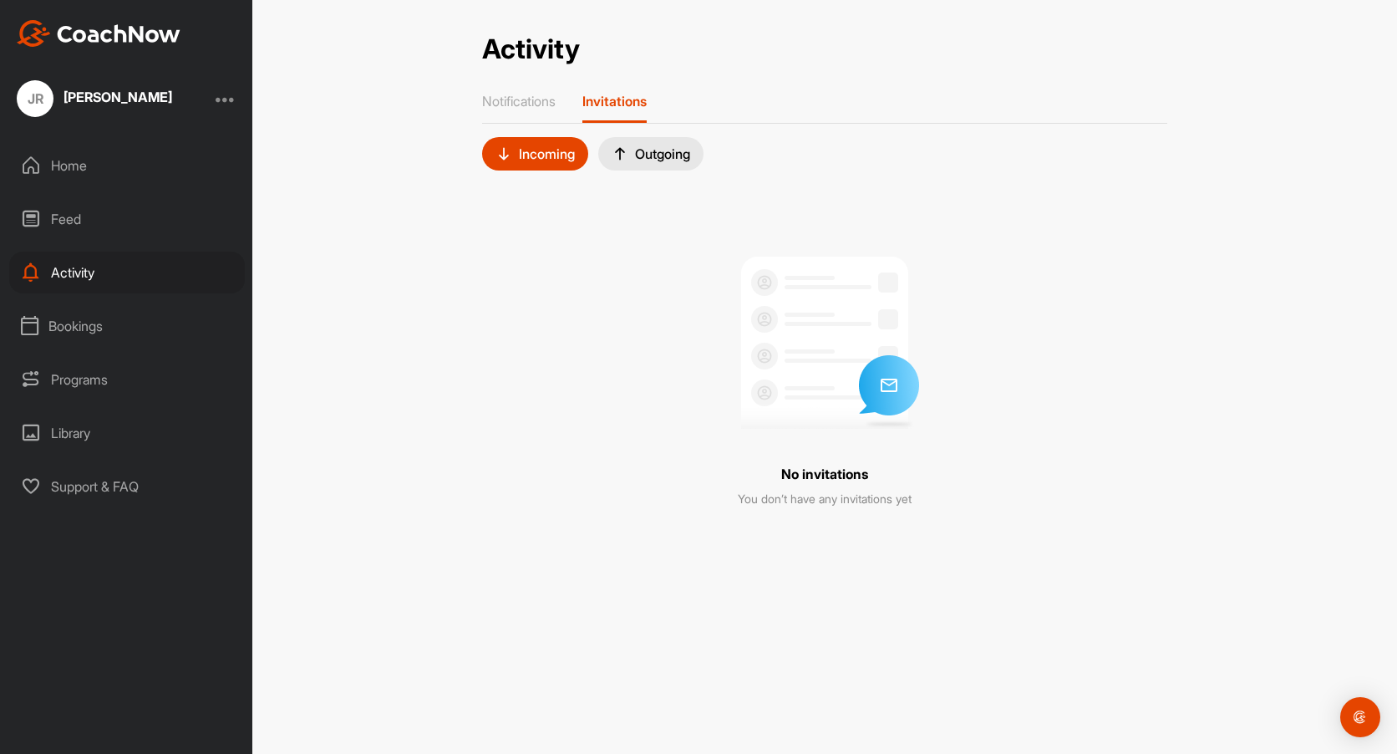
click at [649, 150] on div "Outgoing" at bounding box center [651, 153] width 79 height 17
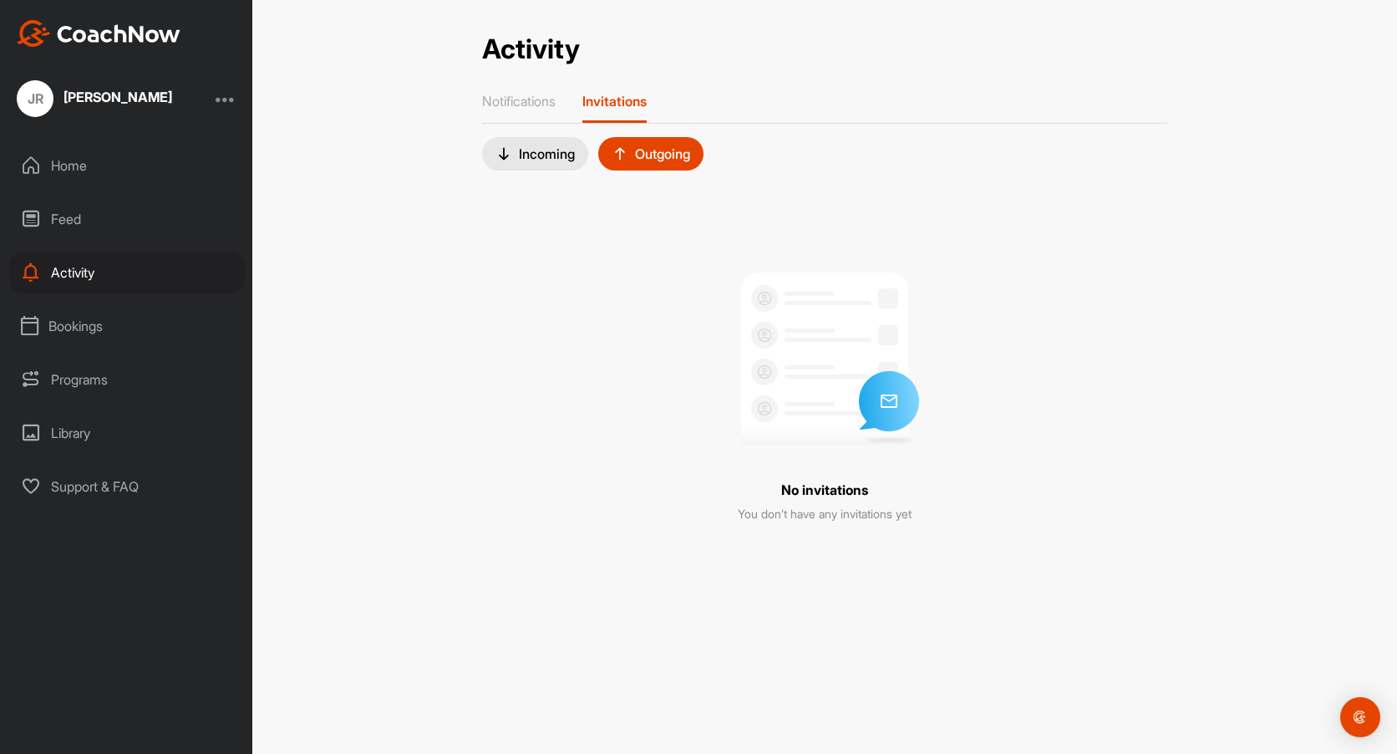
click at [539, 158] on div "Incoming" at bounding box center [535, 153] width 79 height 17
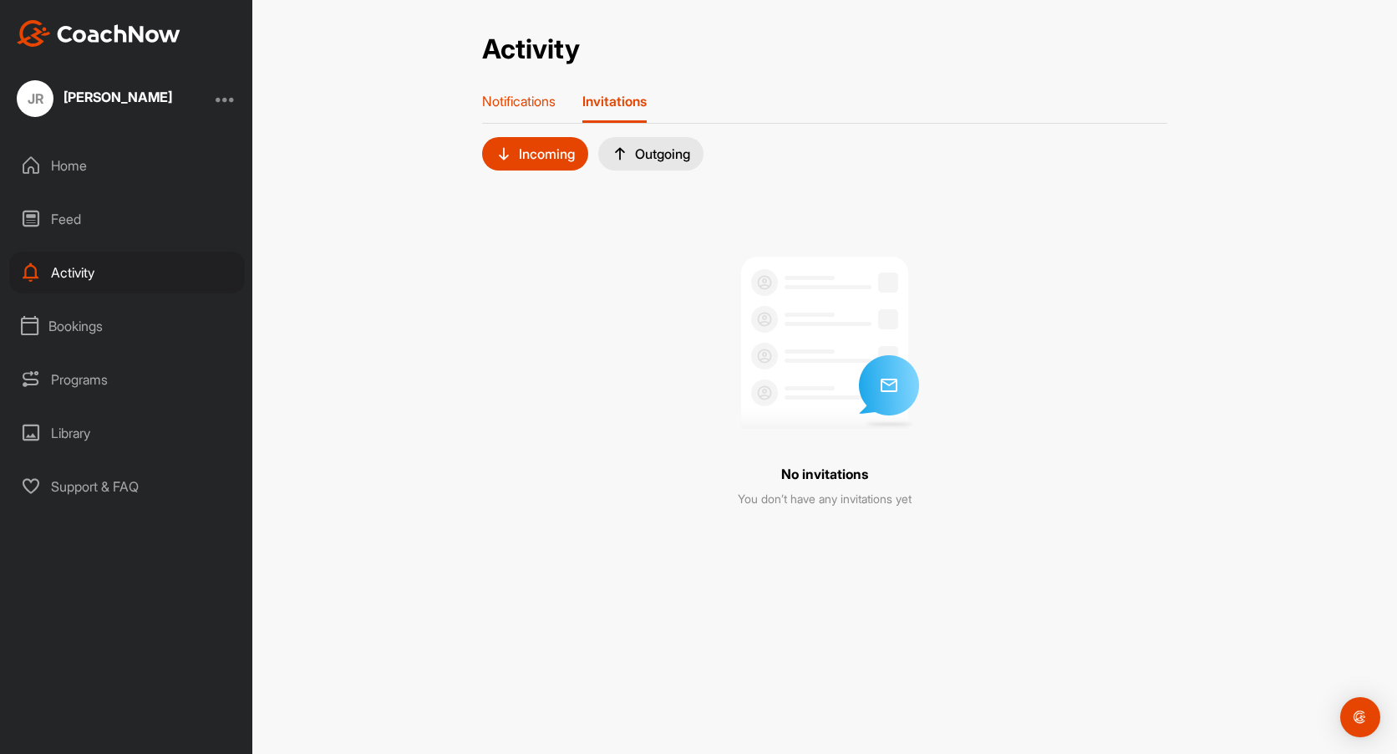
click at [513, 103] on p "Notifications" at bounding box center [519, 101] width 74 height 17
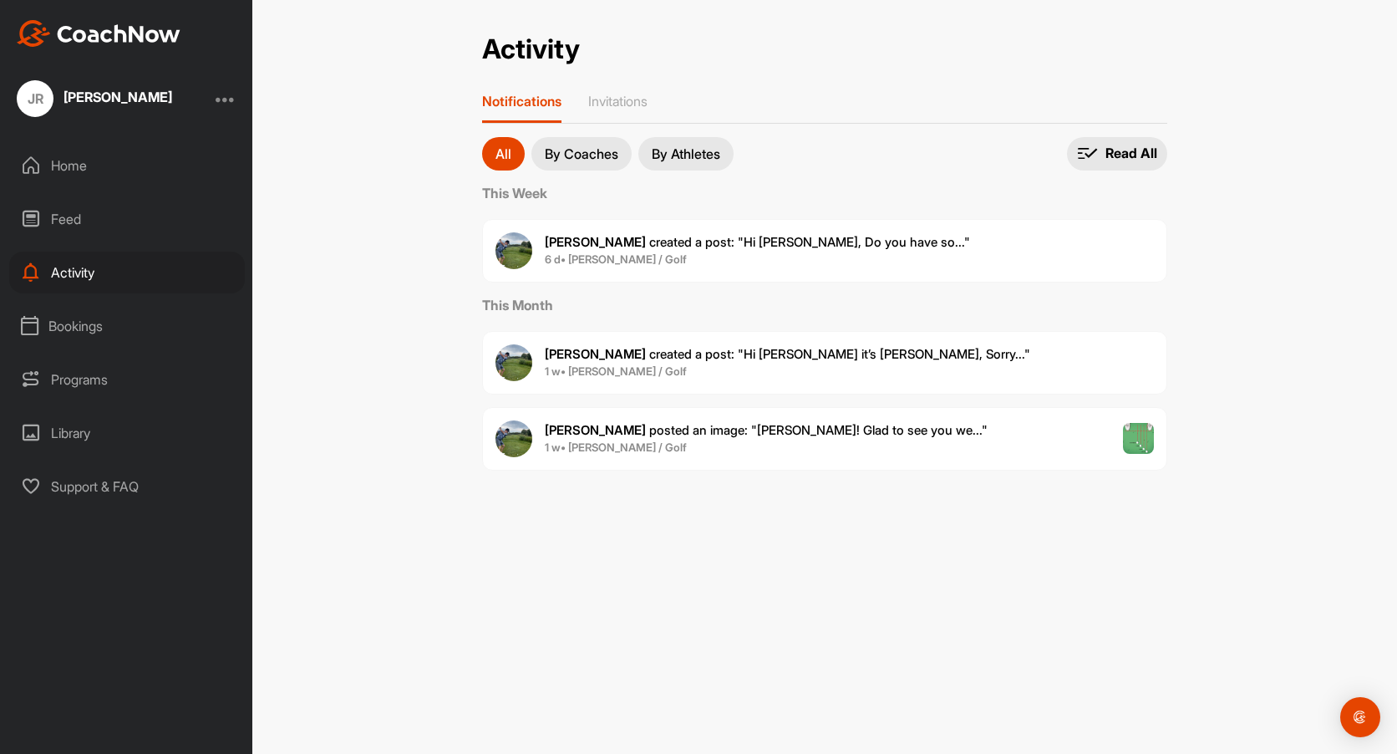
click at [63, 332] on div "Bookings" at bounding box center [127, 326] width 236 height 42
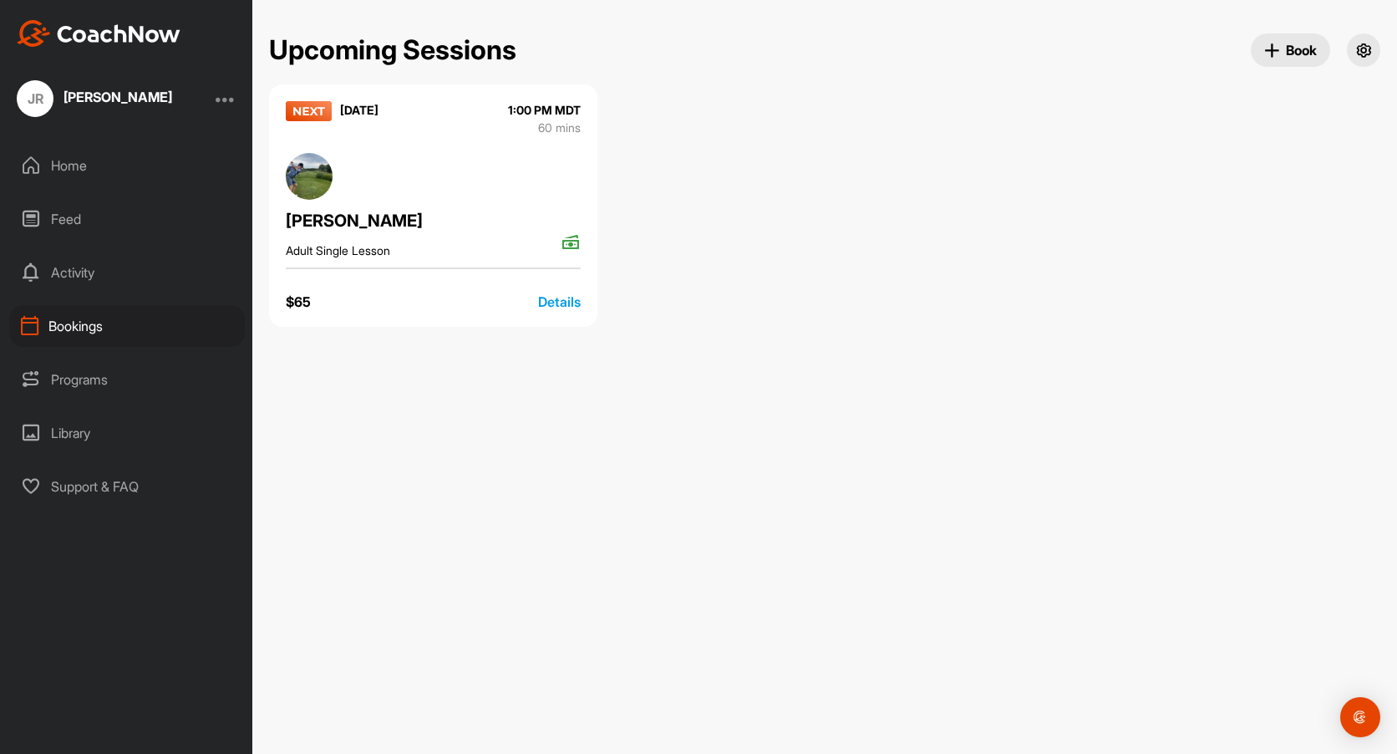
click at [68, 376] on div "Programs" at bounding box center [127, 380] width 236 height 42
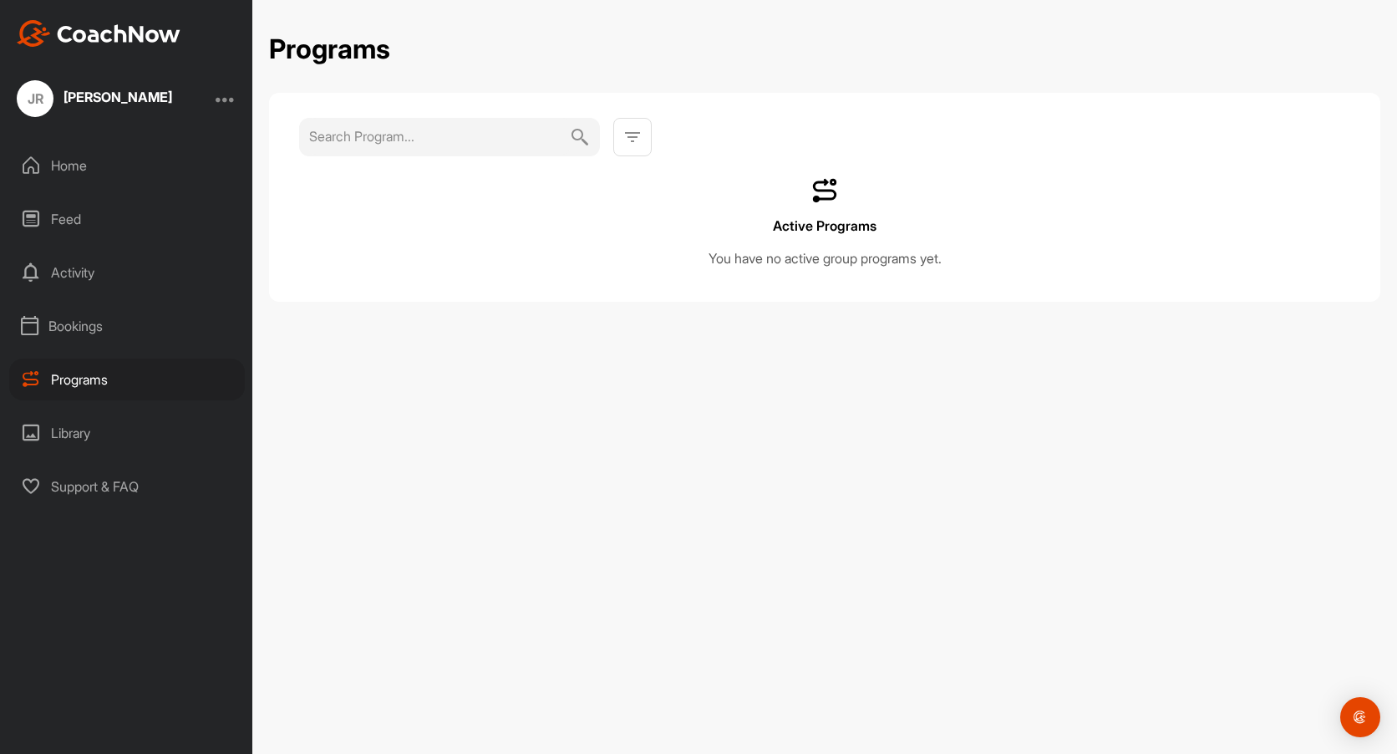
click at [75, 428] on div "Library" at bounding box center [127, 433] width 236 height 42
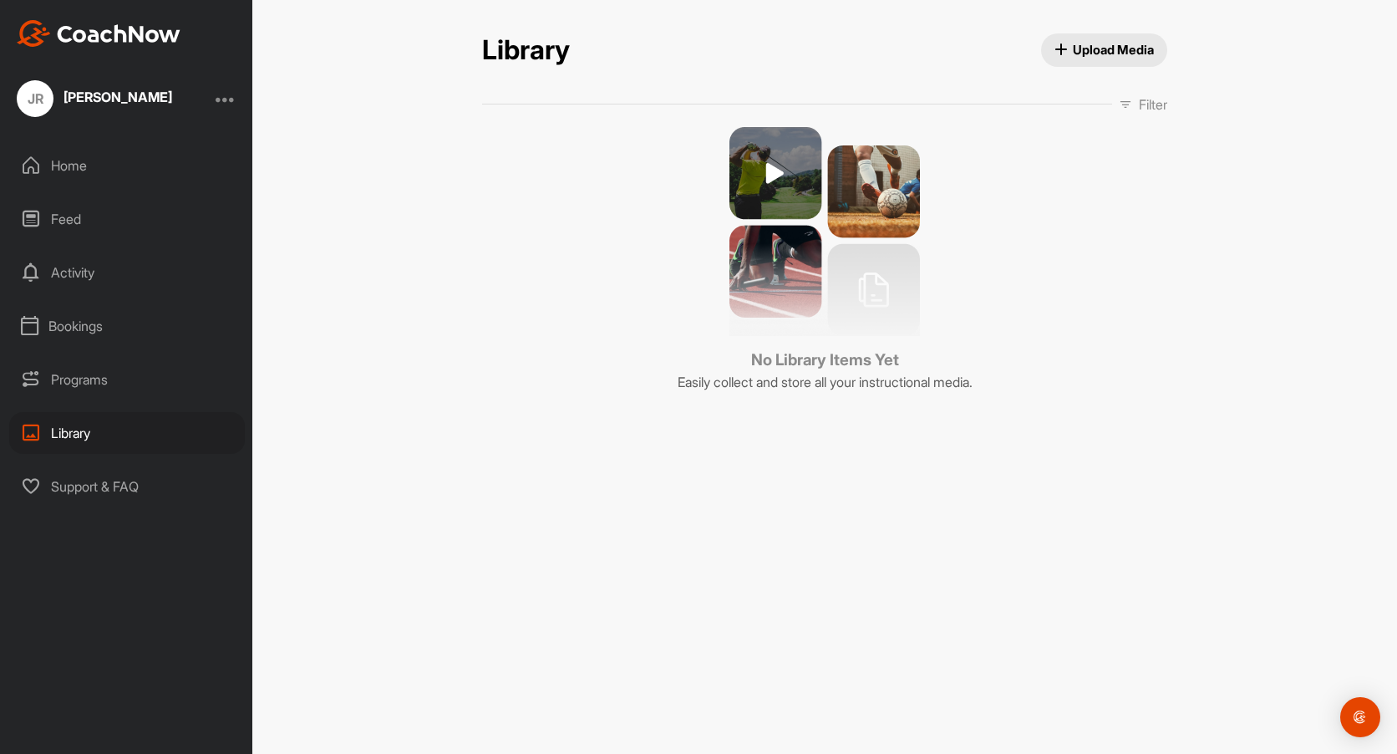
click at [96, 483] on div "Support & FAQ" at bounding box center [127, 487] width 236 height 42
click at [225, 96] on div at bounding box center [226, 99] width 20 height 20
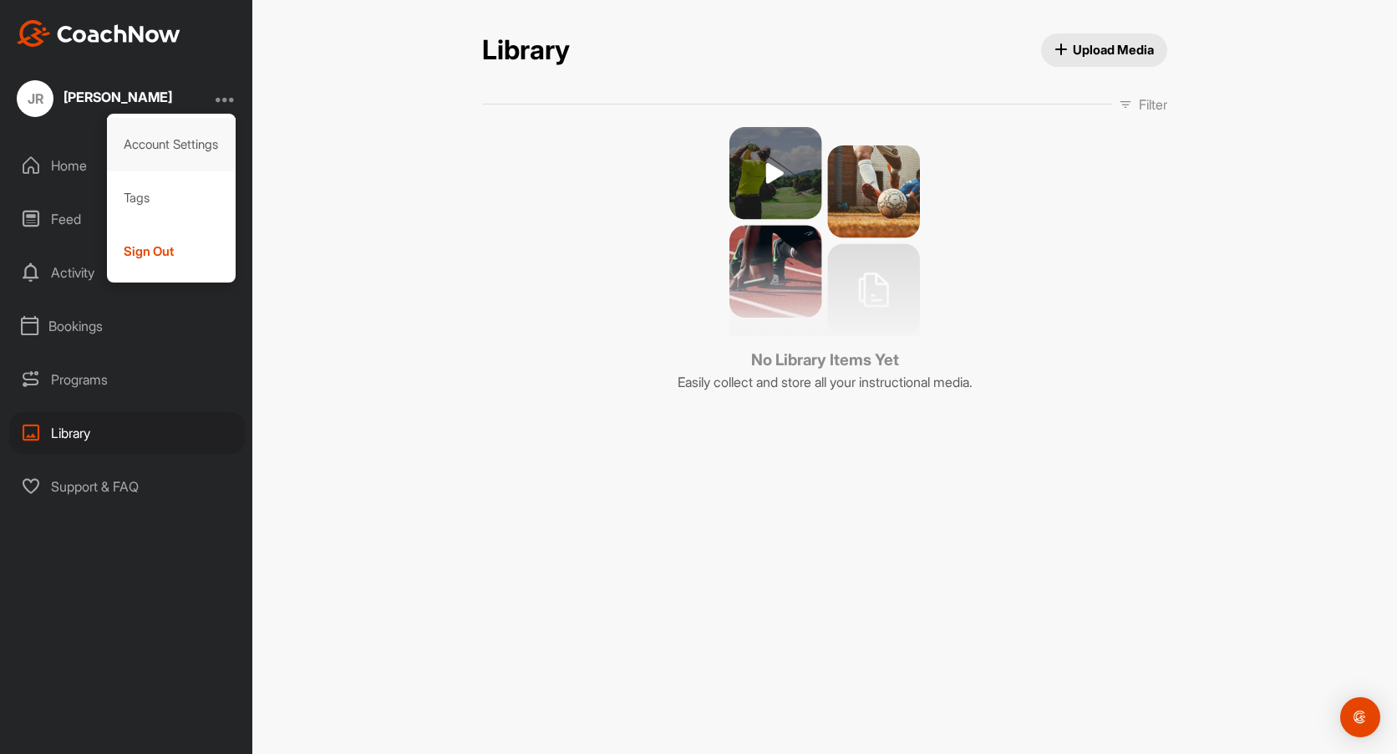
click at [171, 140] on div "Account Settings" at bounding box center [172, 144] width 130 height 53
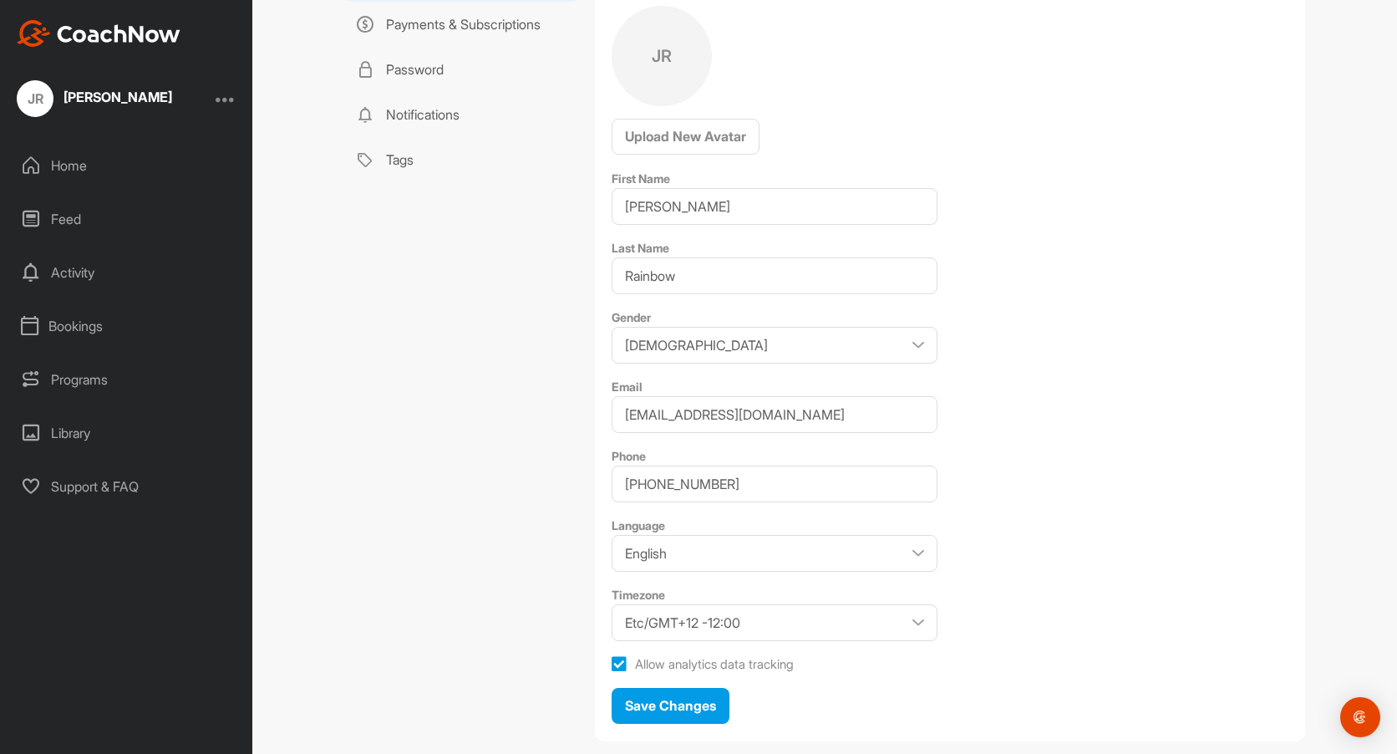
scroll to position [206, 0]
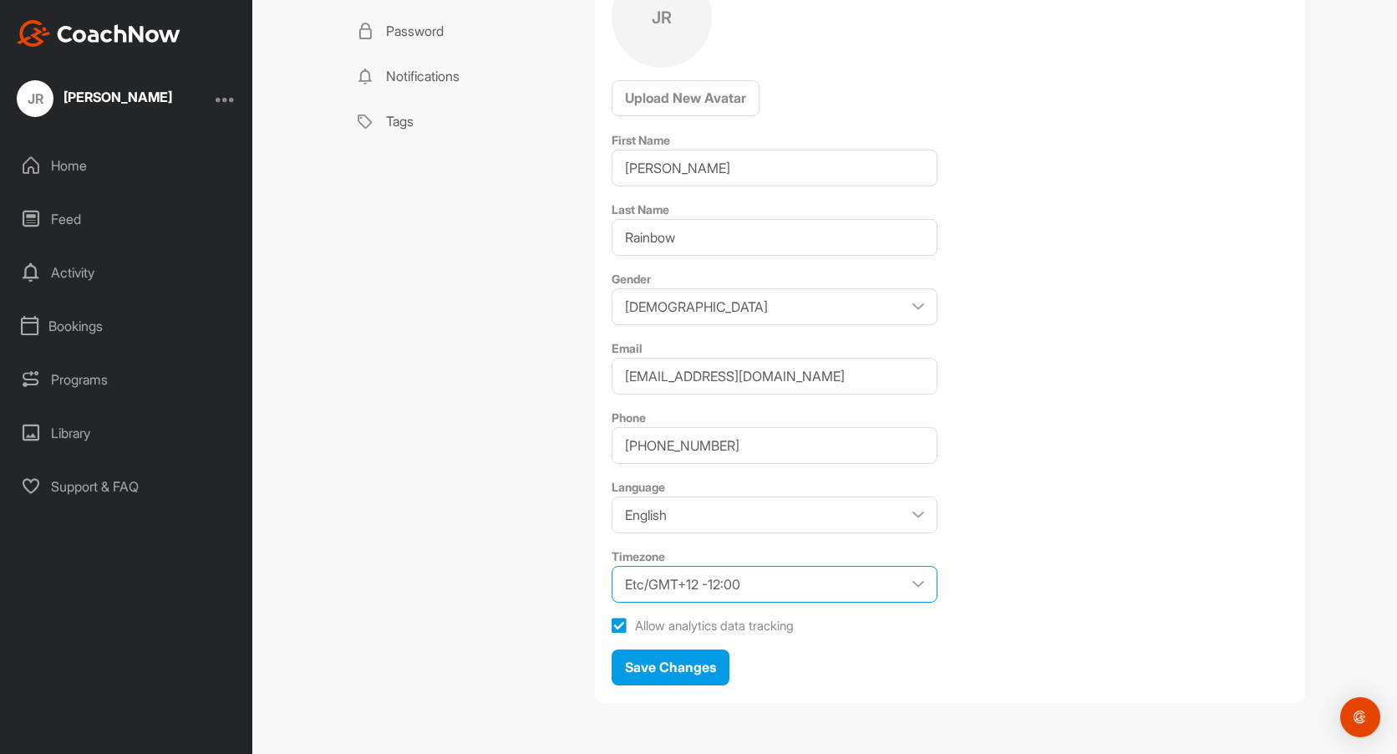
click at [915, 582] on select "Etc/GMT+12 -12:00 Etc/GMT+11 -11:00 [GEOGRAPHIC_DATA]/[GEOGRAPHIC_DATA] -11:00 …" at bounding box center [775, 584] width 326 height 37
select select "MST -07:00"
click at [612, 566] on select "Etc/GMT+12 -12:00 Etc/GMT+11 -11:00 [GEOGRAPHIC_DATA]/[GEOGRAPHIC_DATA] -11:00 …" at bounding box center [775, 584] width 326 height 37
click at [873, 306] on select "[DEMOGRAPHIC_DATA] [DEMOGRAPHIC_DATA]" at bounding box center [775, 306] width 326 height 37
select select "[DEMOGRAPHIC_DATA]"
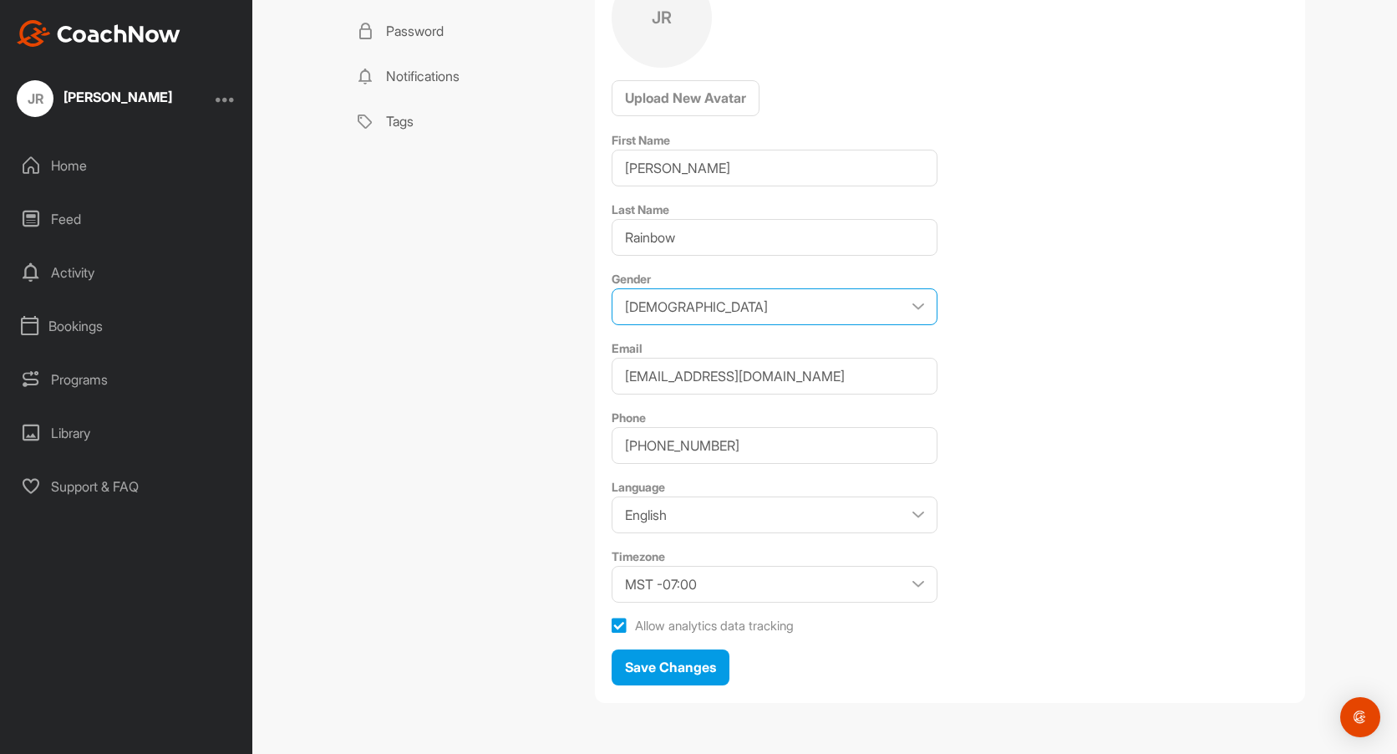
click at [612, 288] on select "[DEMOGRAPHIC_DATA] [DEMOGRAPHIC_DATA]" at bounding box center [775, 306] width 326 height 37
click at [681, 665] on span "Save Changes" at bounding box center [670, 667] width 91 height 17
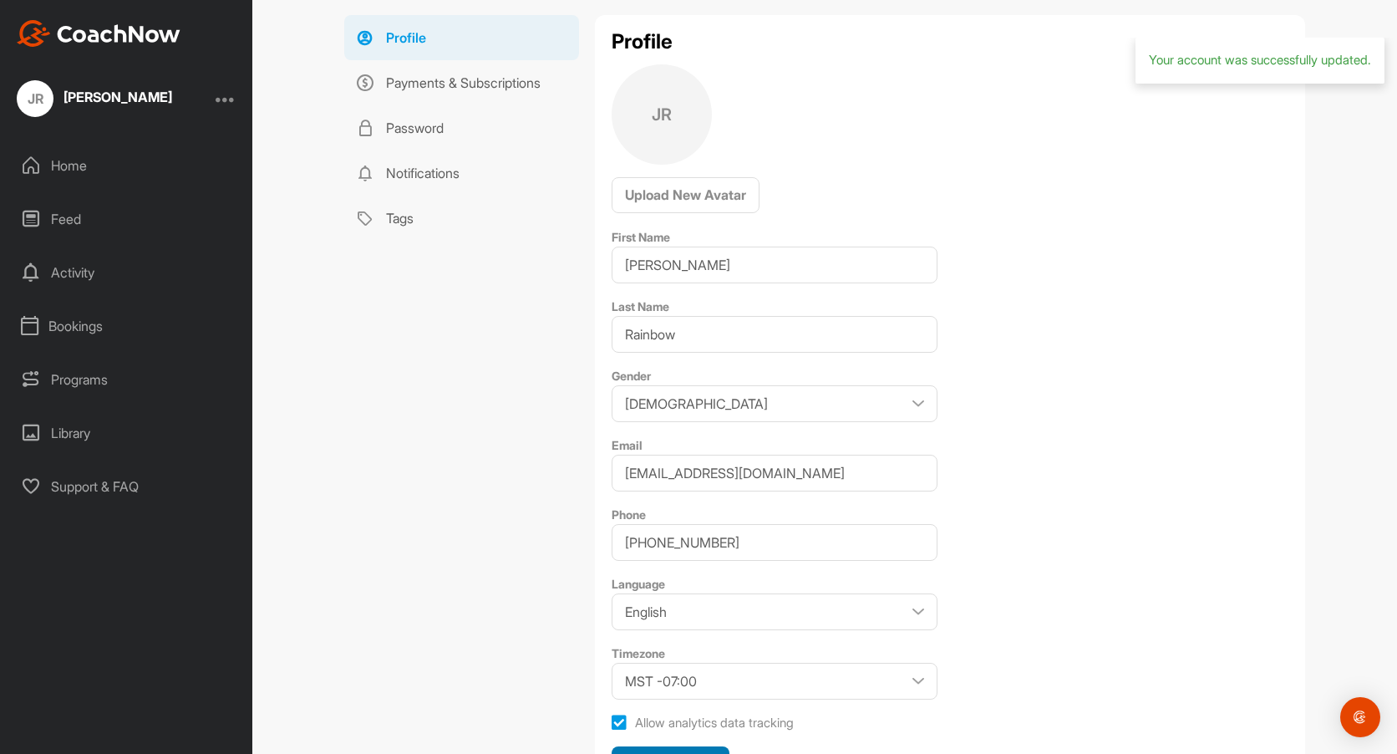
scroll to position [0, 0]
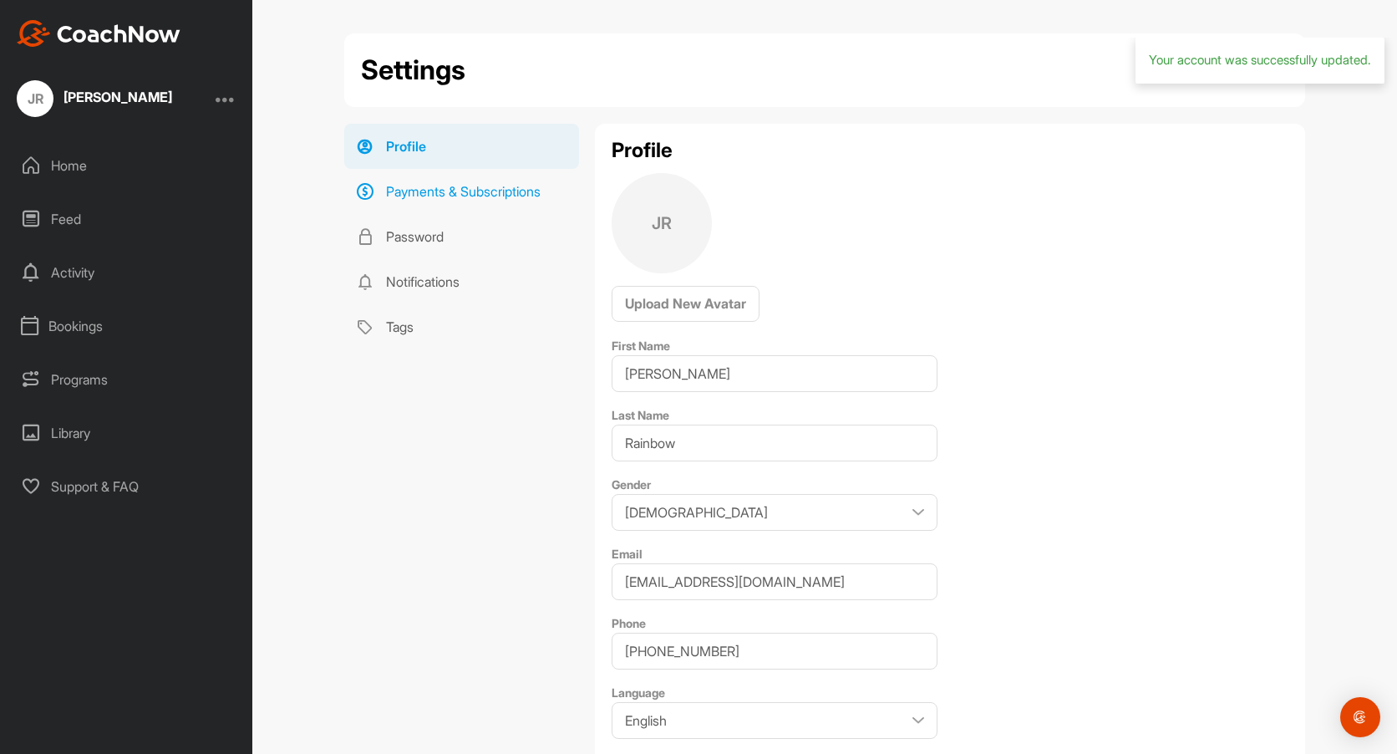
click at [417, 185] on link "Payments & Subscriptions" at bounding box center [461, 191] width 235 height 45
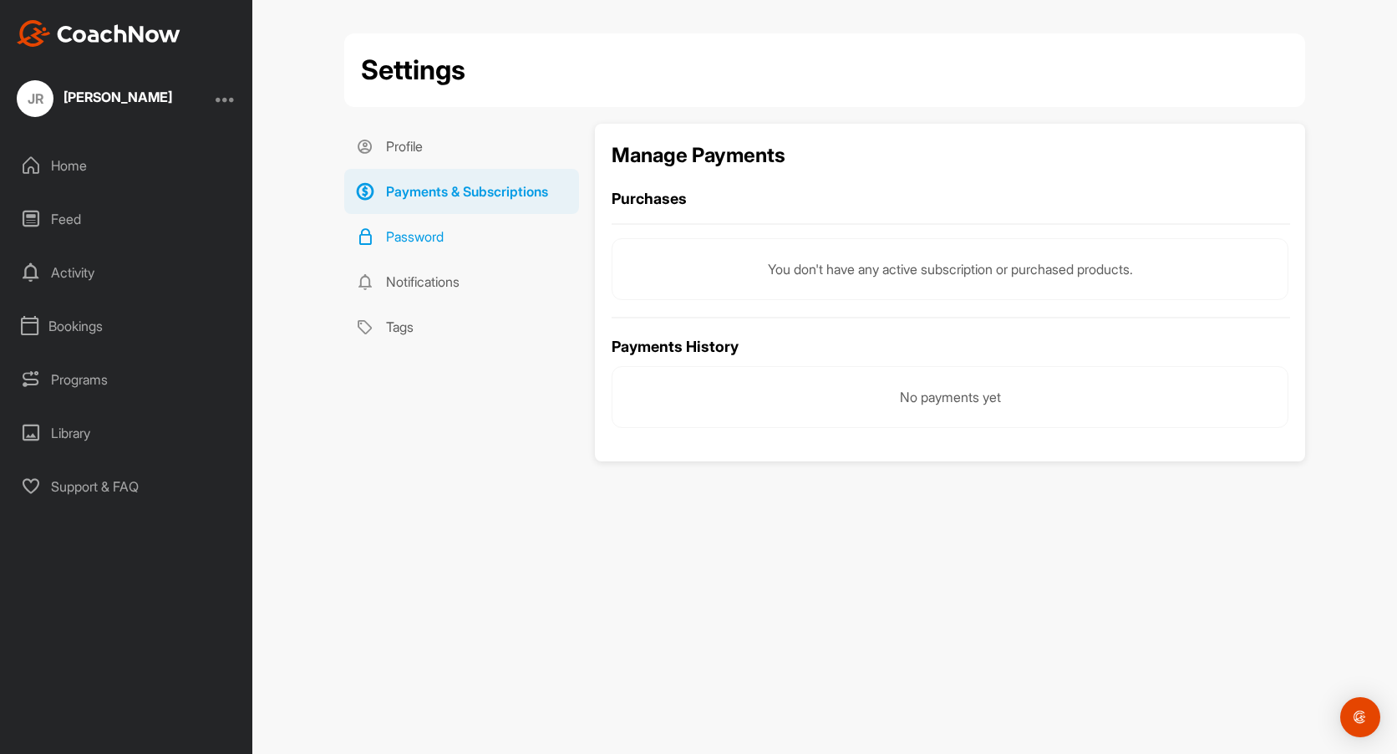
click at [415, 239] on link "Password" at bounding box center [461, 236] width 235 height 45
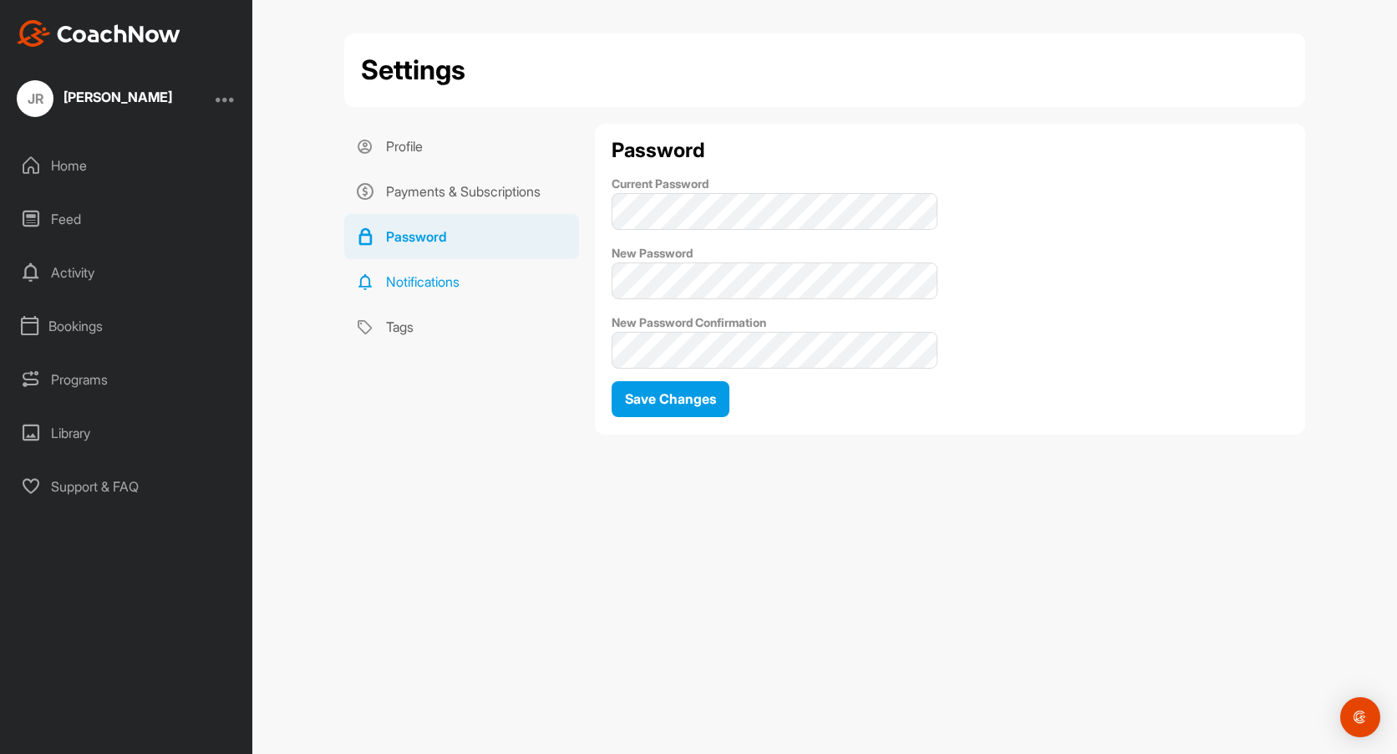
click at [425, 282] on link "Notifications" at bounding box center [461, 281] width 235 height 45
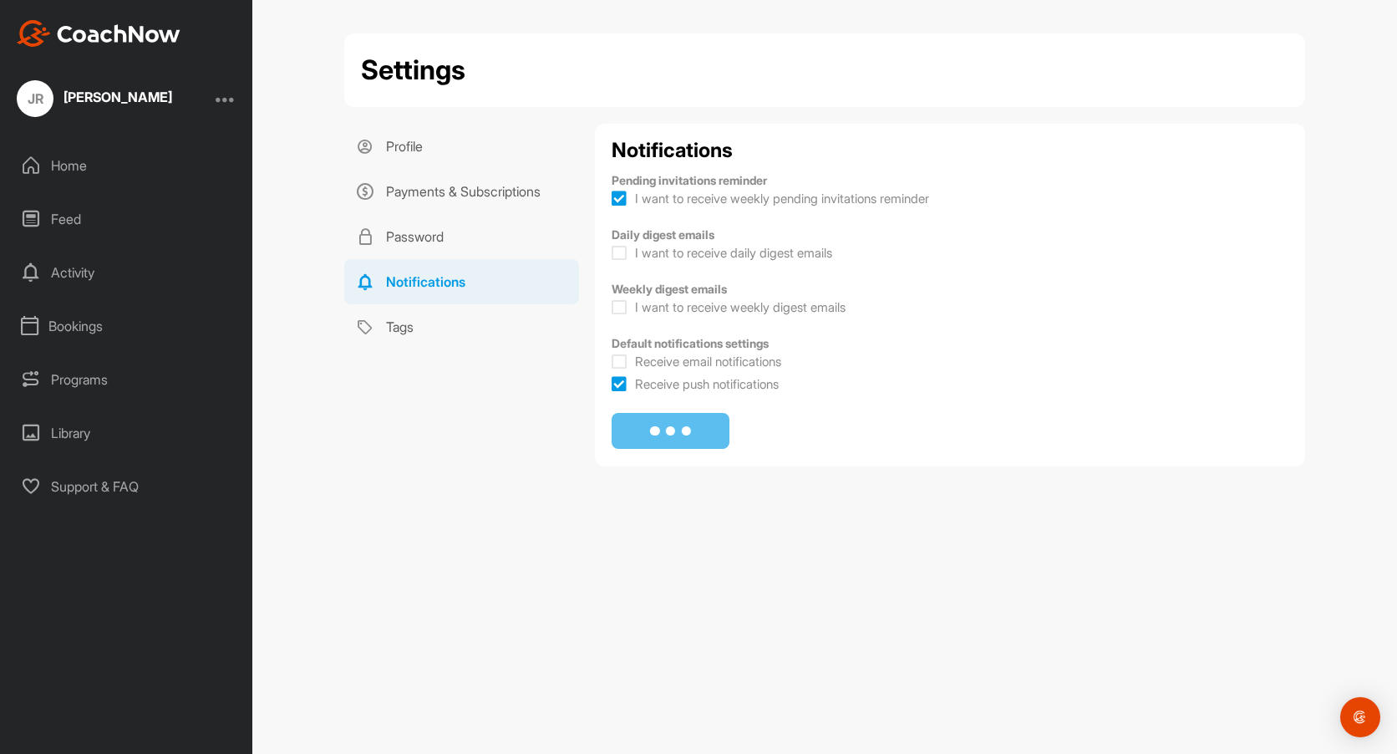
checkbox input "true"
click at [622, 196] on icon at bounding box center [619, 199] width 15 height 17
click at [622, 196] on input "I want to receive weekly pending invitations reminder" at bounding box center [617, 193] width 11 height 11
checkbox input "false"
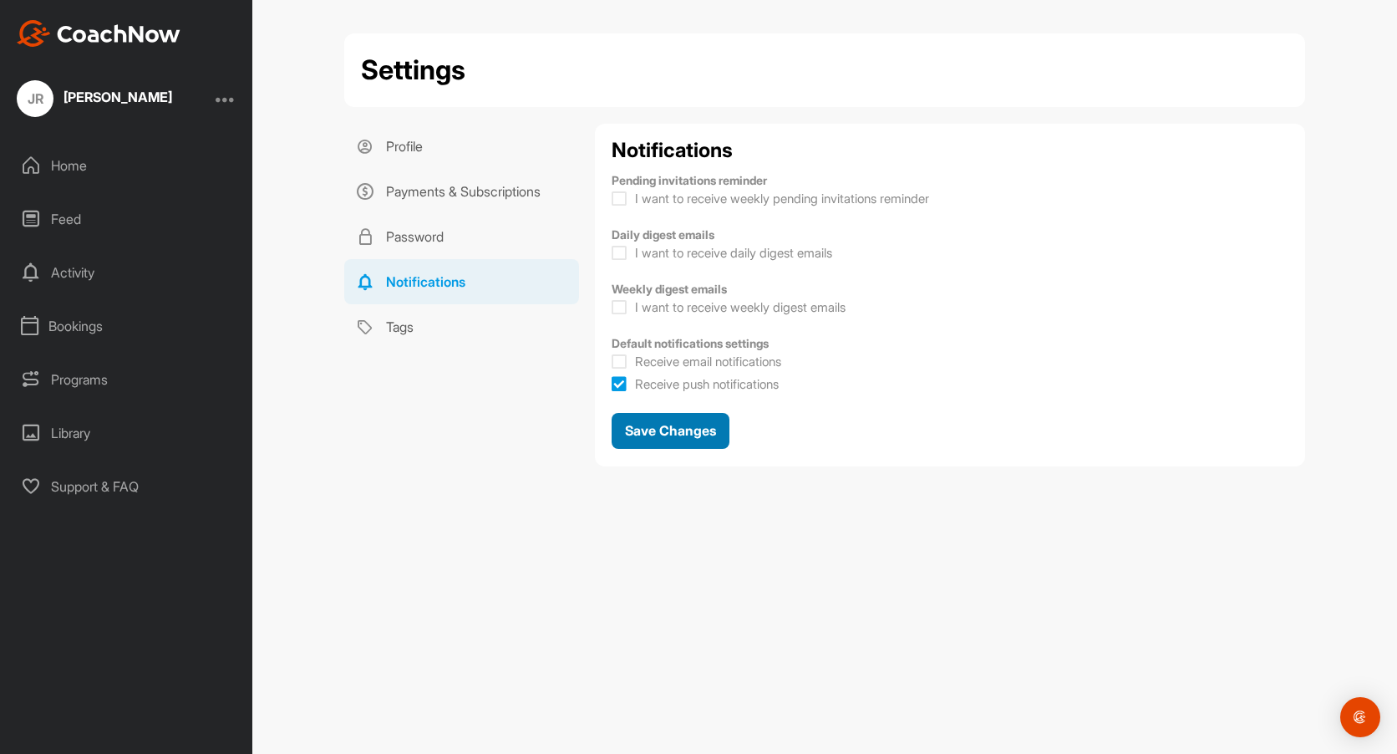
click at [659, 421] on div "Save Changes" at bounding box center [670, 430] width 91 height 20
click at [404, 325] on link "Tags" at bounding box center [461, 326] width 235 height 45
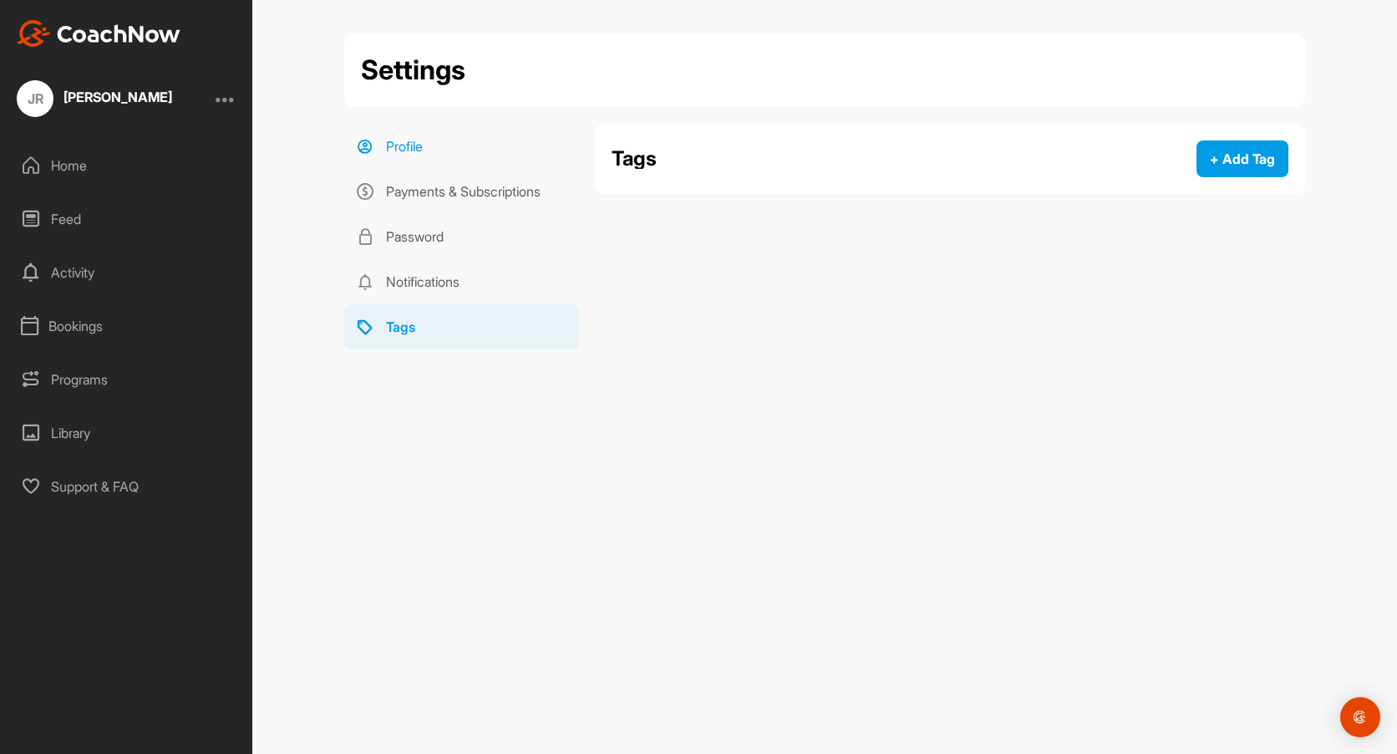
click at [415, 142] on link "Profile" at bounding box center [461, 146] width 235 height 45
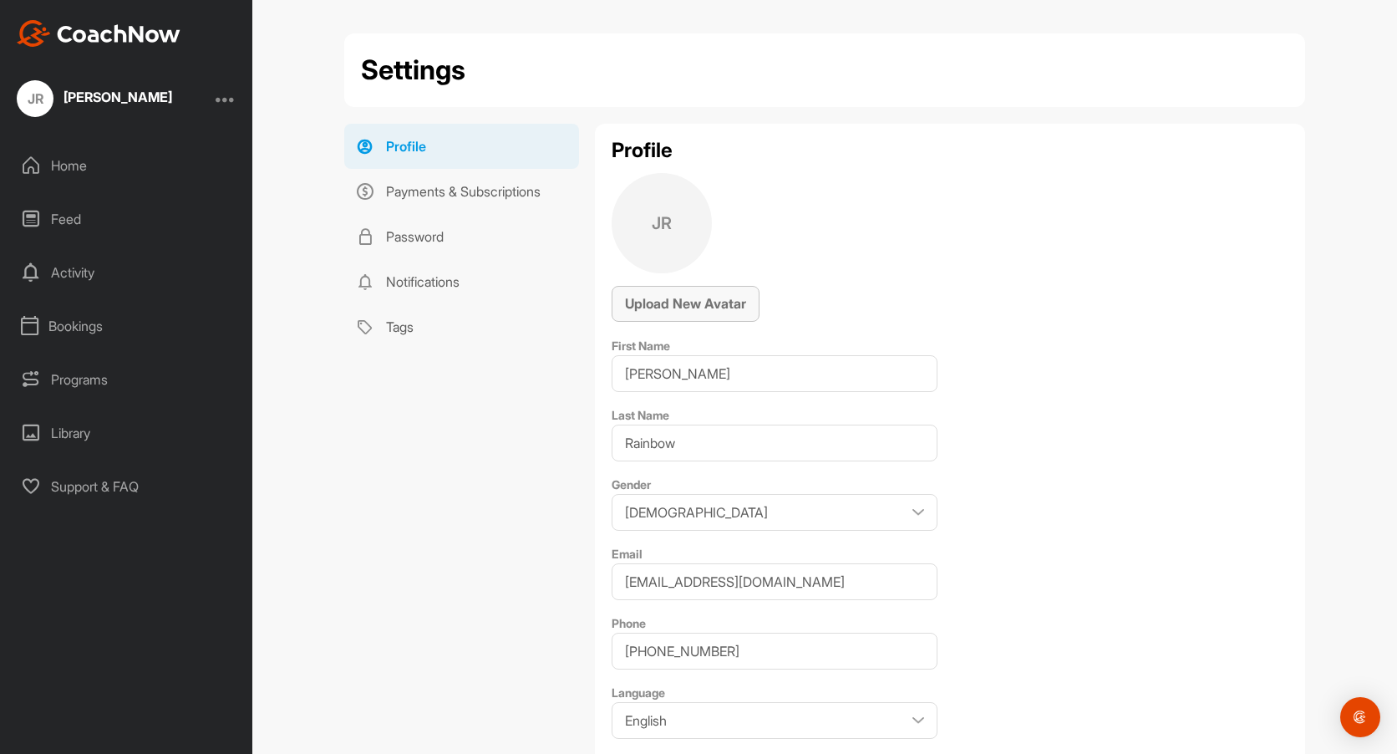
click at [691, 307] on span "Upload New Avatar" at bounding box center [685, 303] width 121 height 17
